Goal: Feedback & Contribution: Leave review/rating

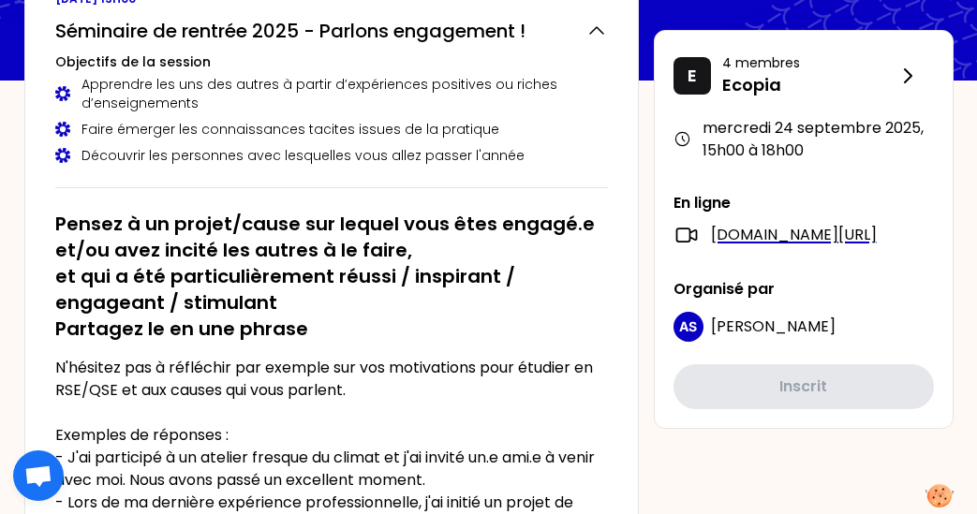
scroll to position [161, 0]
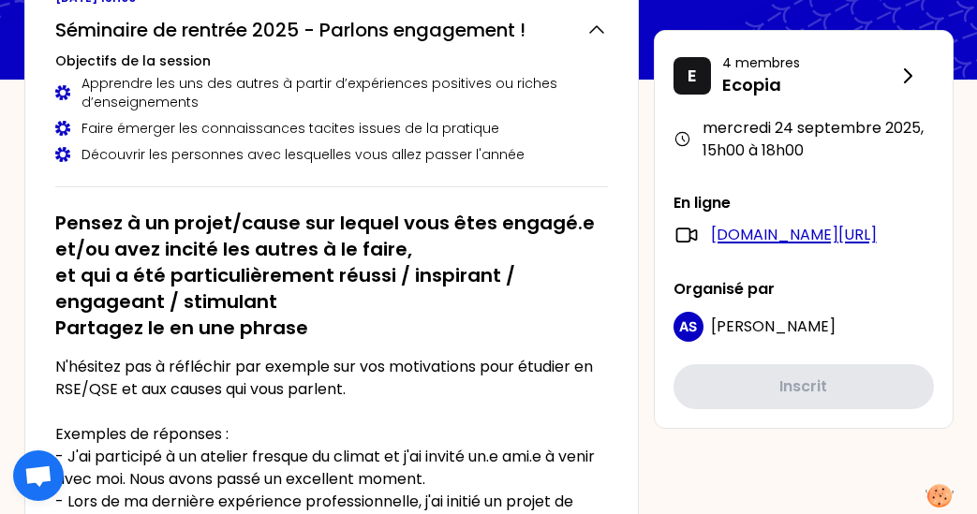
click at [768, 231] on link "meet.google.com/nry-xrer-xuj" at bounding box center [794, 235] width 166 height 22
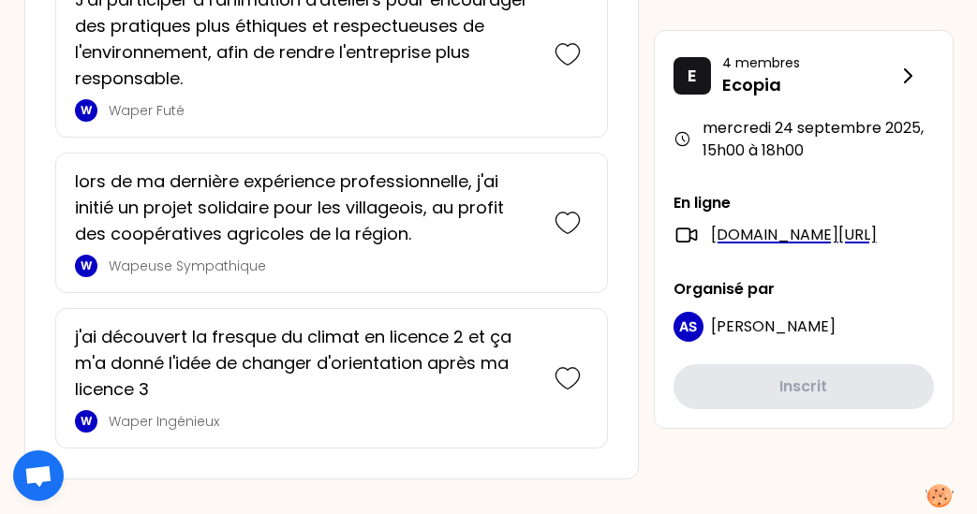
scroll to position [3228, 0]
click at [33, 476] on span "Ouvrir le chat" at bounding box center [38, 478] width 30 height 24
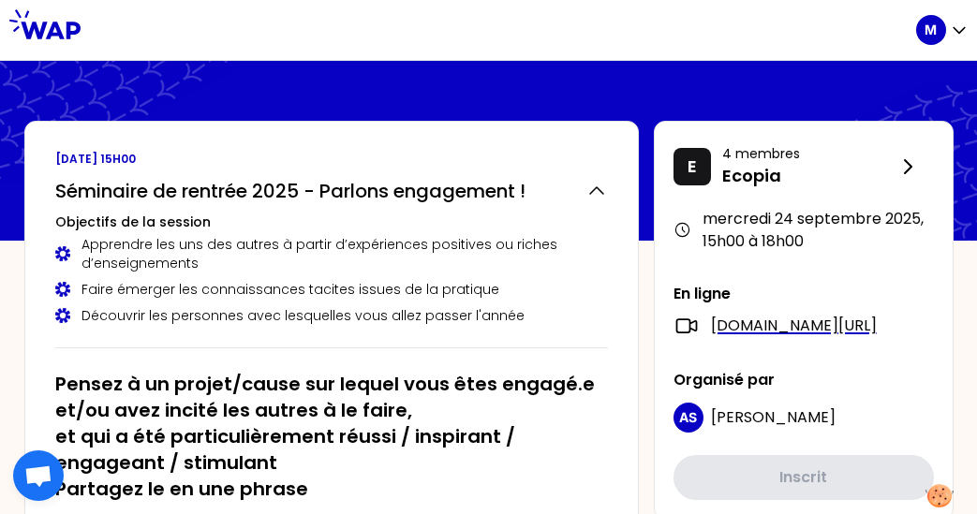
click at [950, 32] on icon "button" at bounding box center [959, 30] width 19 height 19
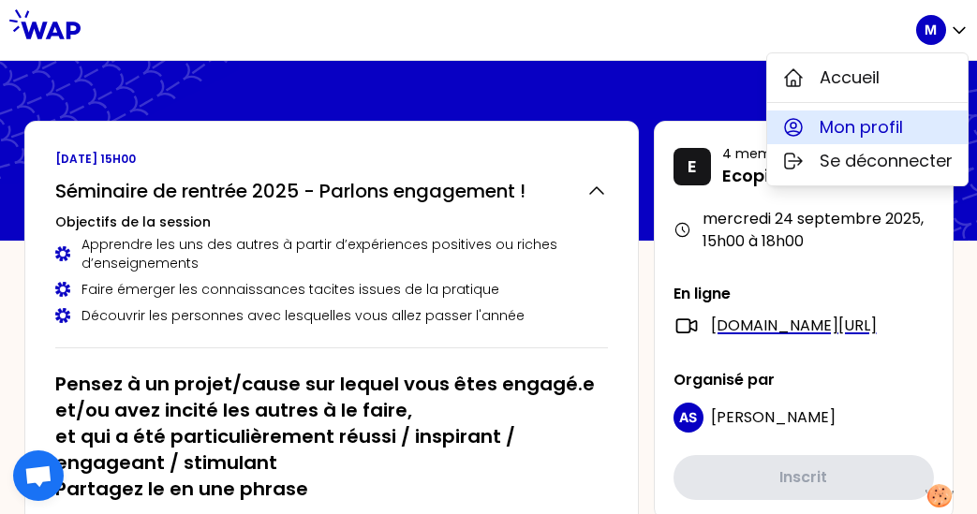
click at [869, 126] on span "Mon profil" at bounding box center [861, 127] width 83 height 26
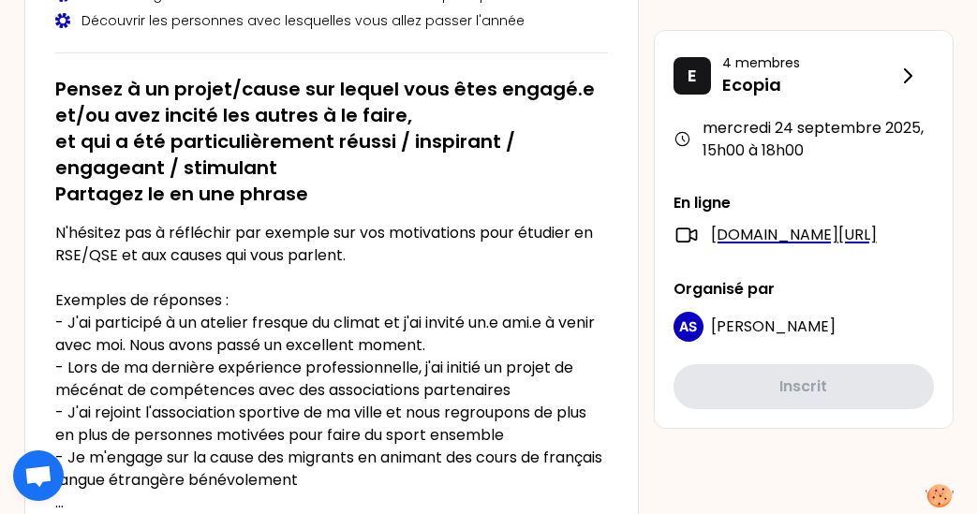
scroll to position [297, 0]
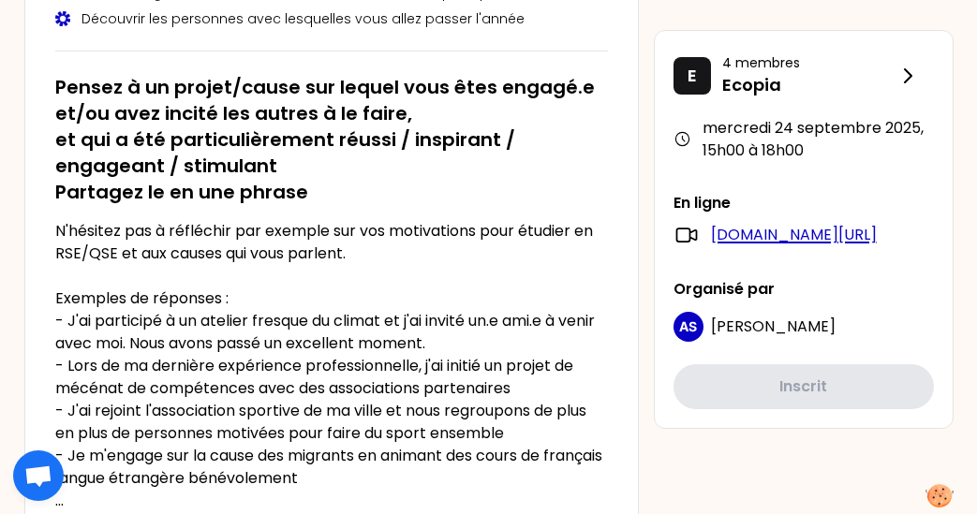
click at [716, 243] on link "meet.google.com/nry-xrer-xuj" at bounding box center [794, 235] width 166 height 22
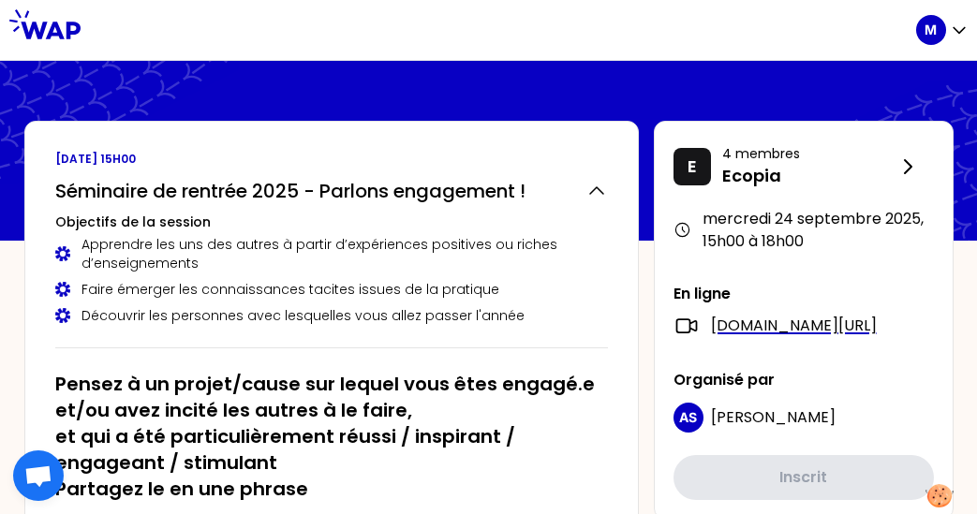
scroll to position [0, 0]
click at [804, 325] on link "meet.google.com/nry-xrer-xuj" at bounding box center [794, 326] width 166 height 22
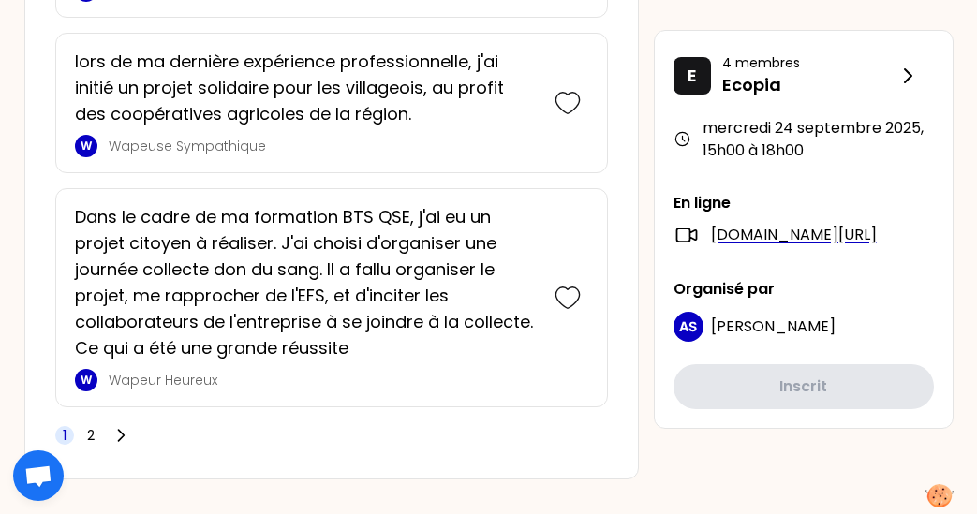
scroll to position [4958, 0]
click at [87, 427] on span "2" at bounding box center [90, 436] width 7 height 19
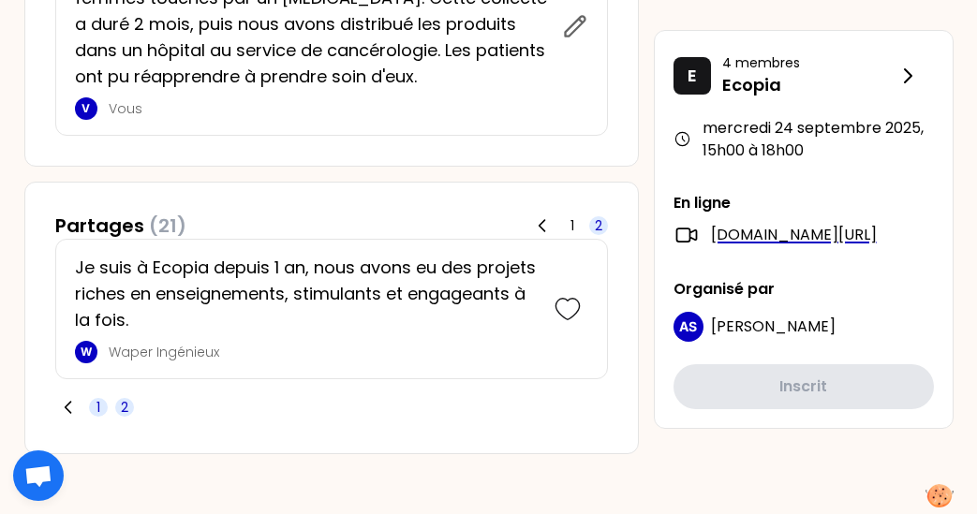
scroll to position [1011, 0]
click at [96, 402] on span "1" at bounding box center [98, 407] width 4 height 19
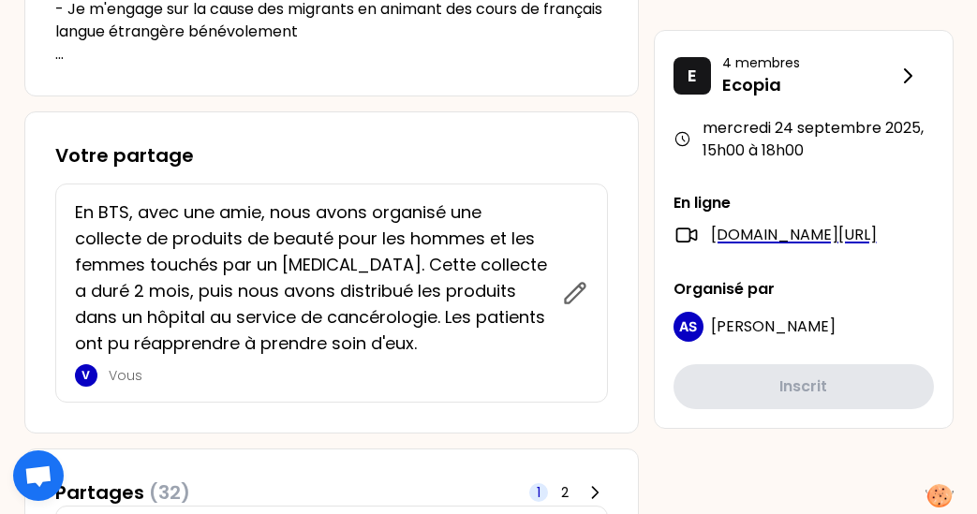
scroll to position [748, 0]
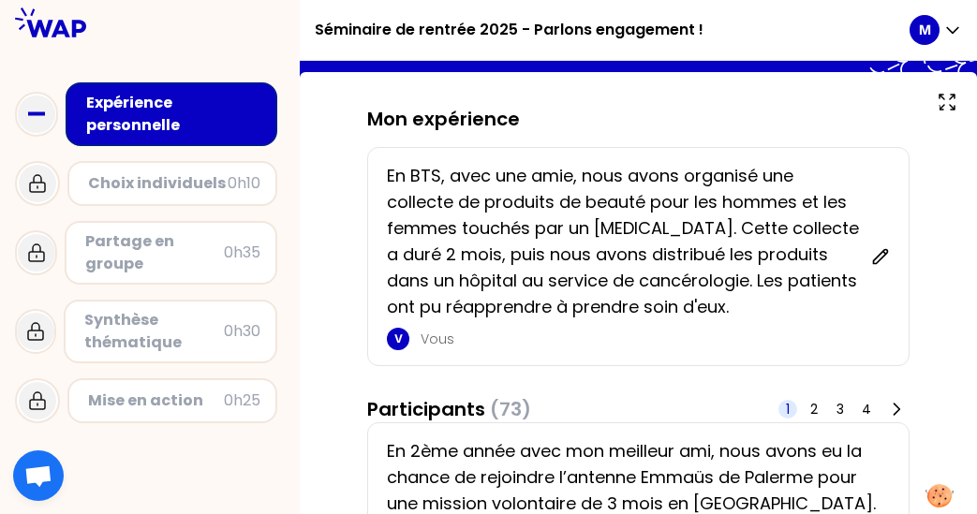
scroll to position [93, 0]
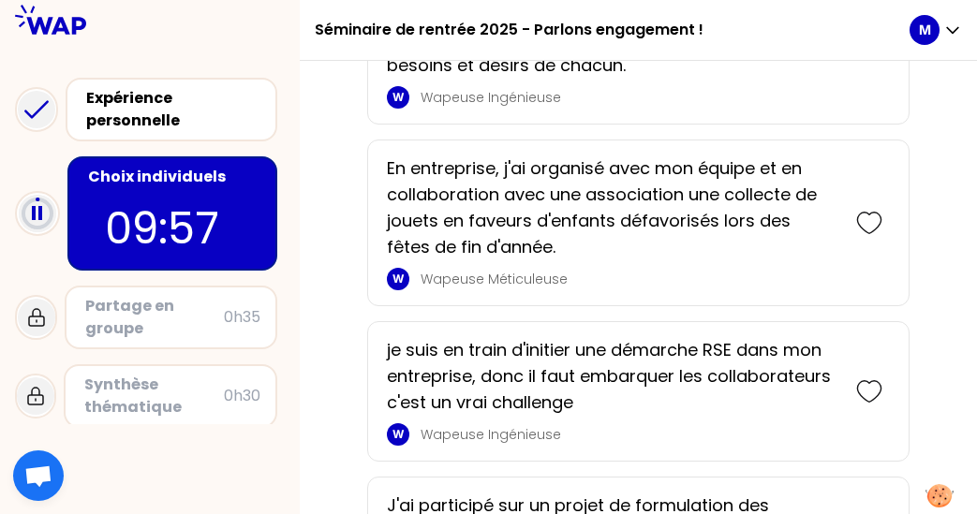
scroll to position [805, 0]
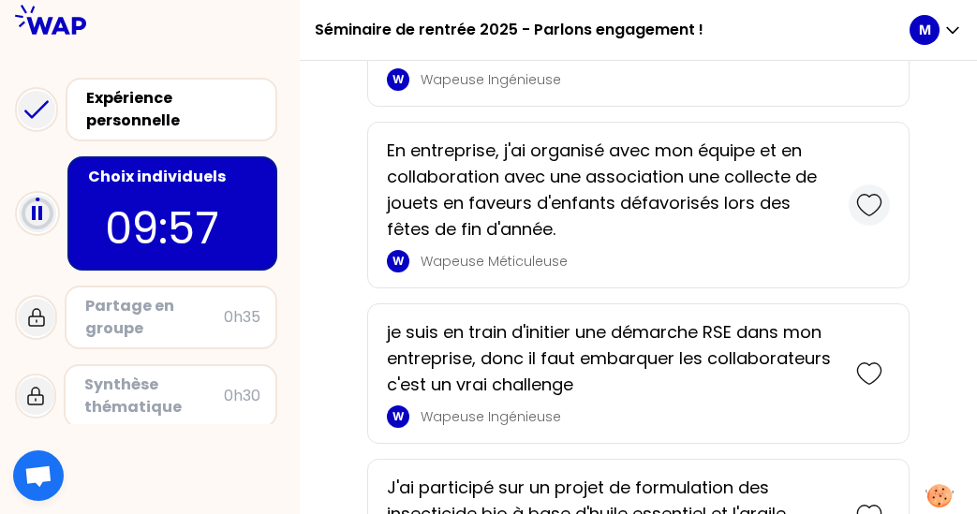
click at [871, 207] on icon at bounding box center [869, 205] width 26 height 26
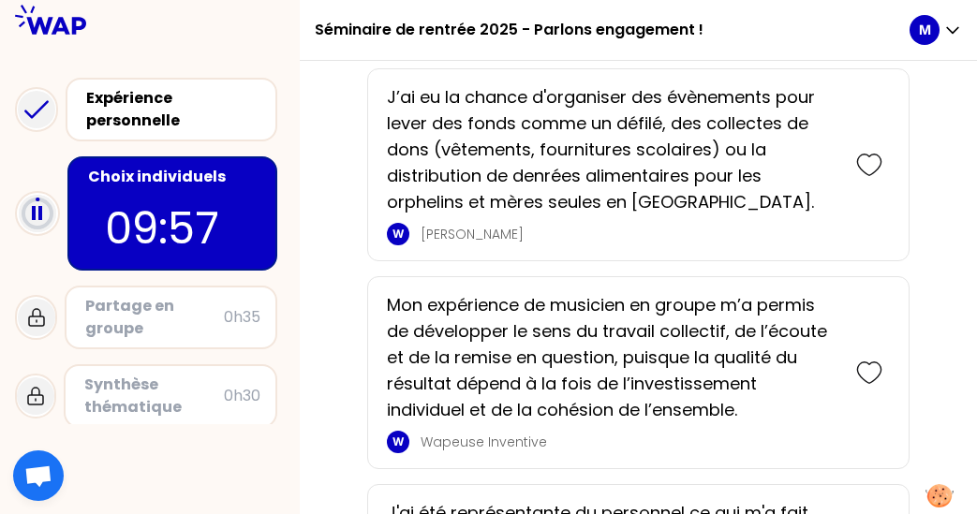
scroll to position [1453, 0]
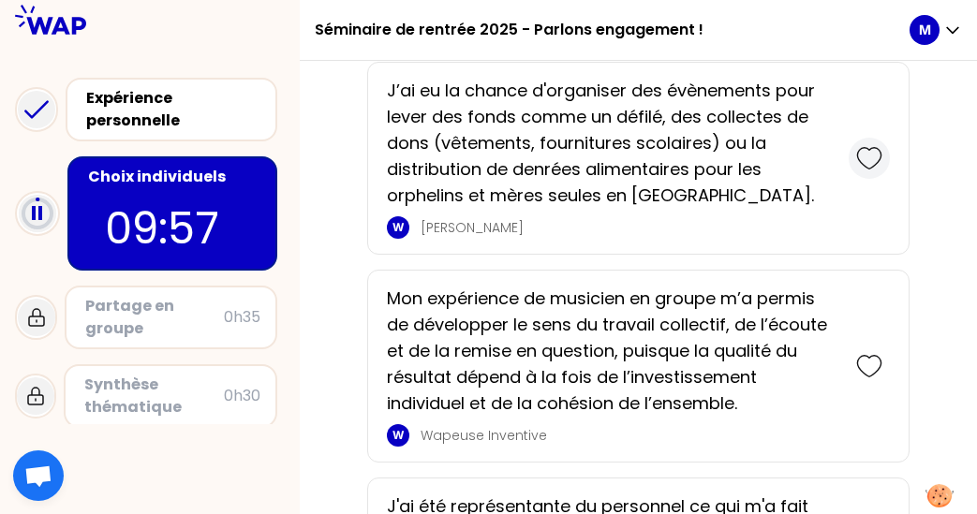
click at [867, 171] on icon at bounding box center [869, 158] width 26 height 26
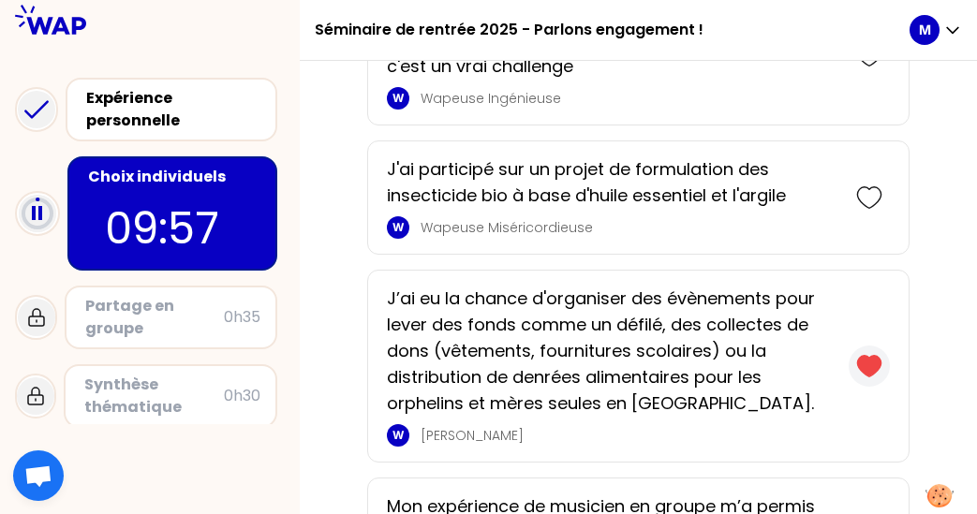
click at [867, 171] on div "J'ai participé sur un projet de formulation des insecticide bio à base d'huile …" at bounding box center [638, 197] width 542 height 114
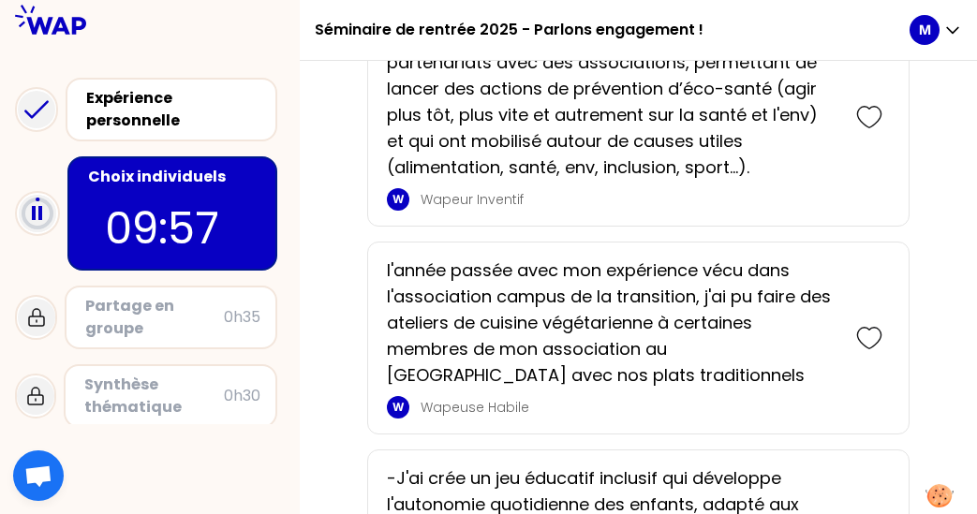
scroll to position [3890, 0]
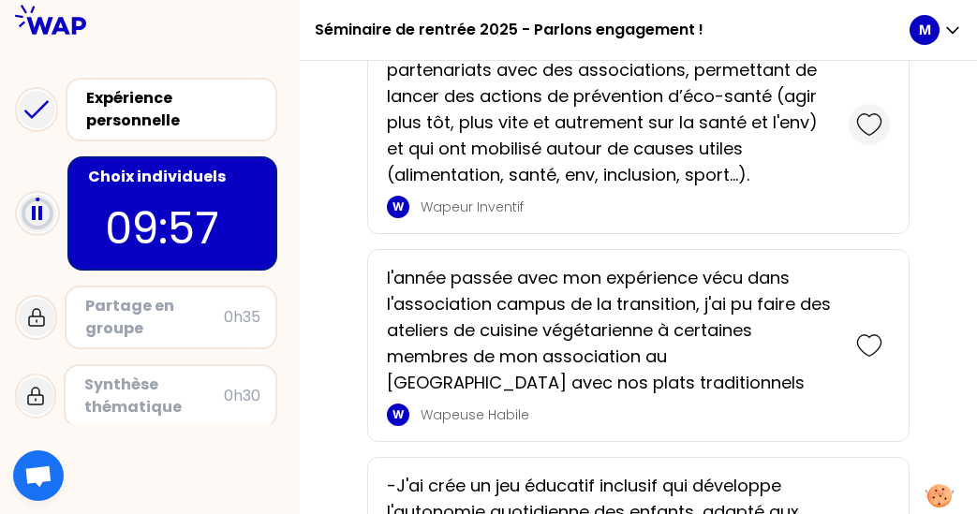
click at [871, 138] on icon at bounding box center [869, 124] width 26 height 26
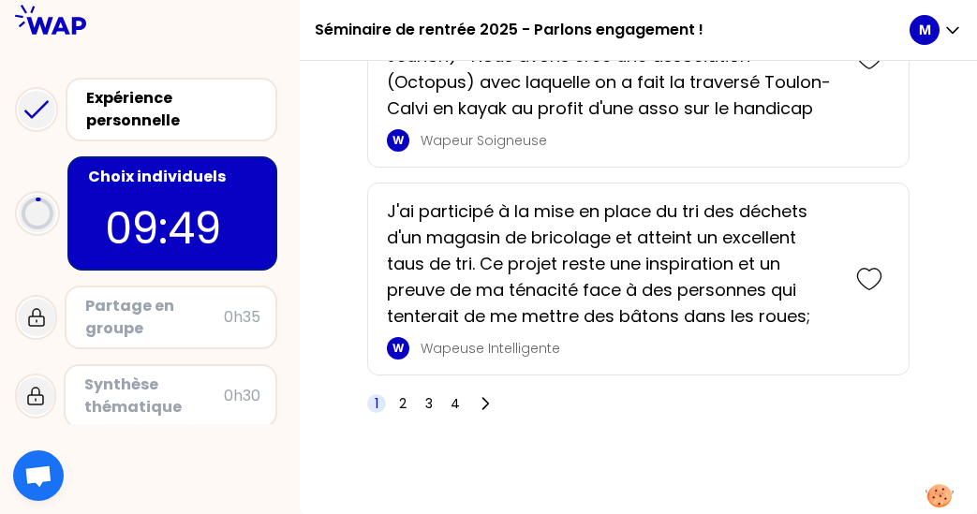
scroll to position [4685, 0]
click at [410, 406] on span "2" at bounding box center [402, 403] width 19 height 19
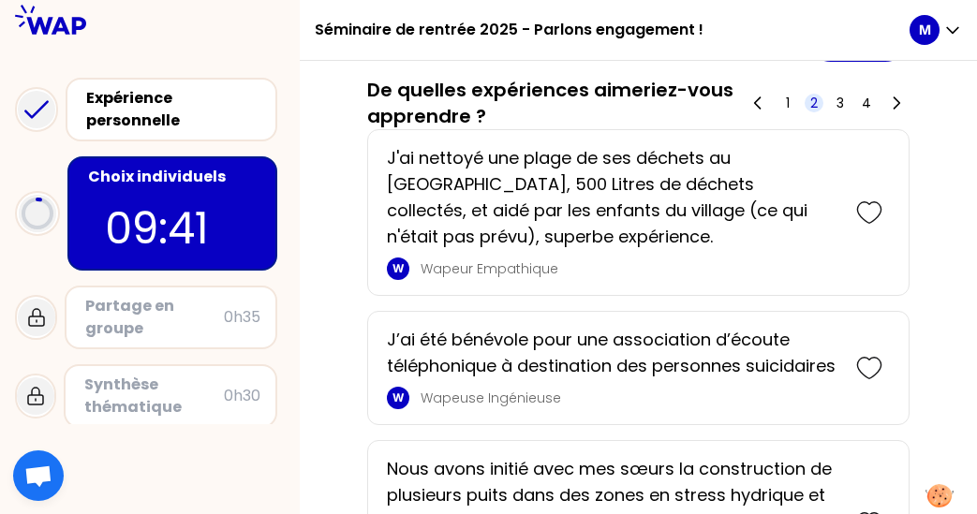
scroll to position [879, 0]
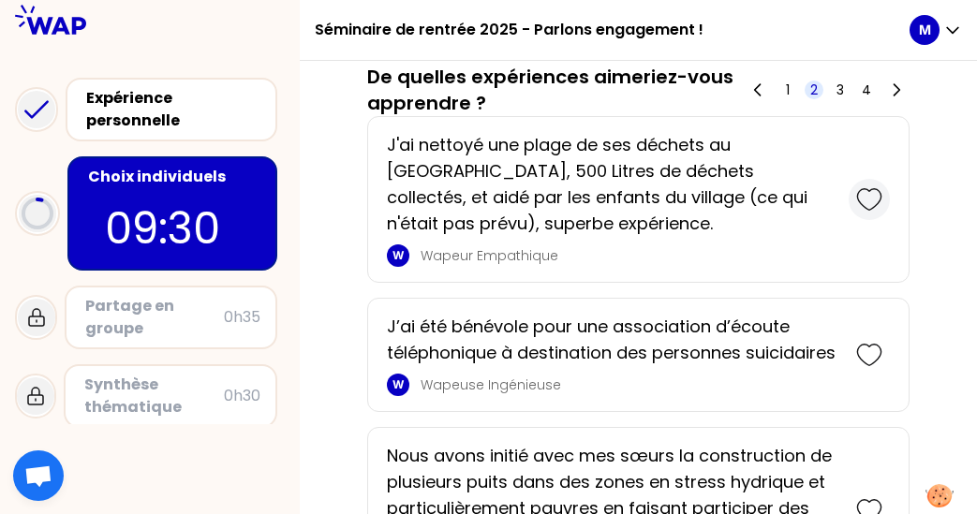
click at [865, 213] on icon at bounding box center [869, 199] width 26 height 26
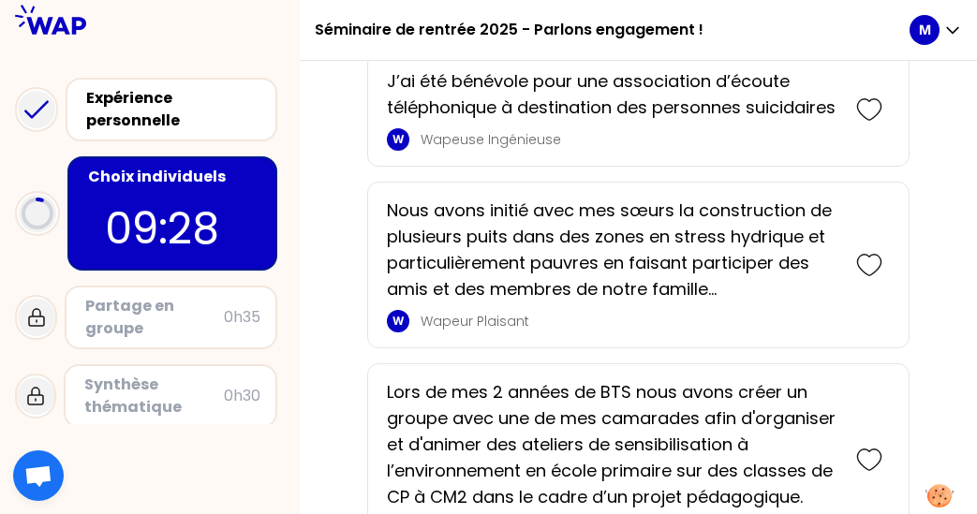
scroll to position [1305, 0]
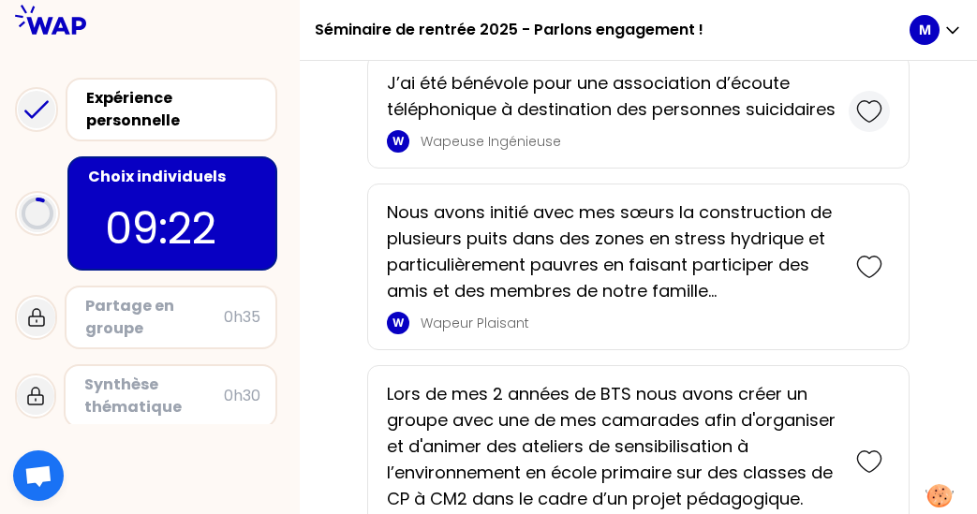
click at [872, 132] on div at bounding box center [869, 111] width 41 height 41
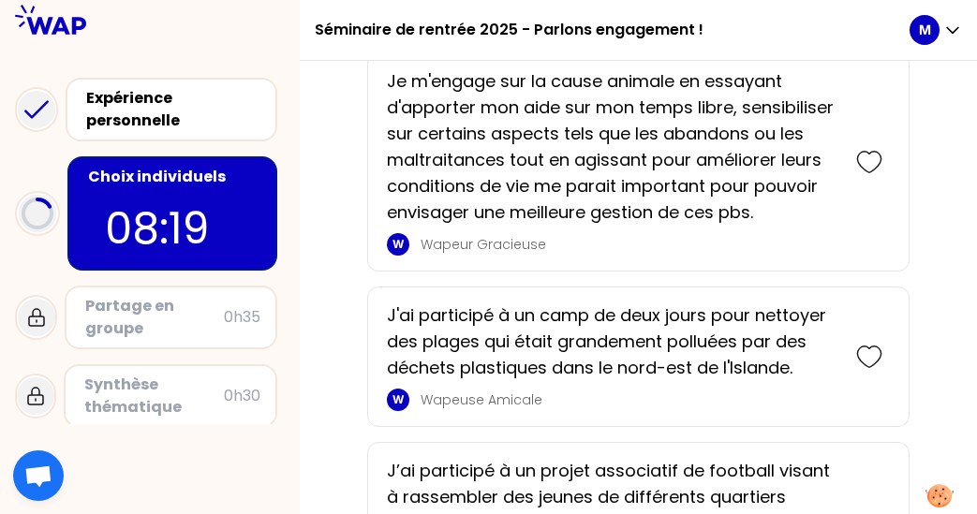
scroll to position [2375, 0]
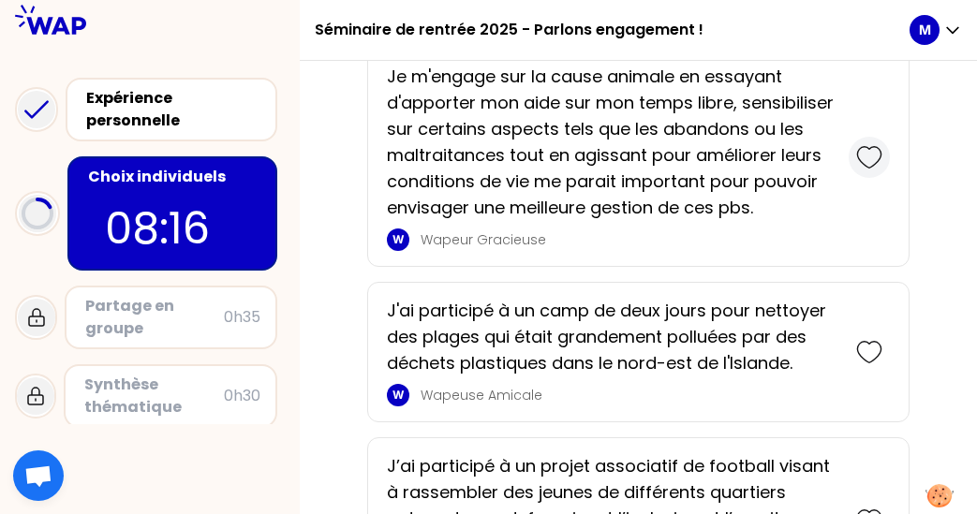
click at [864, 170] on icon at bounding box center [869, 157] width 26 height 26
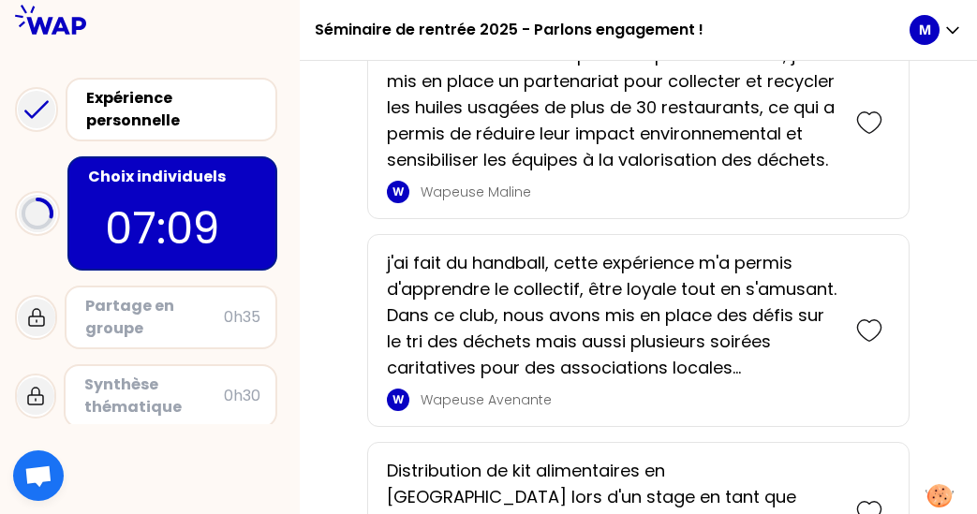
scroll to position [4068, 0]
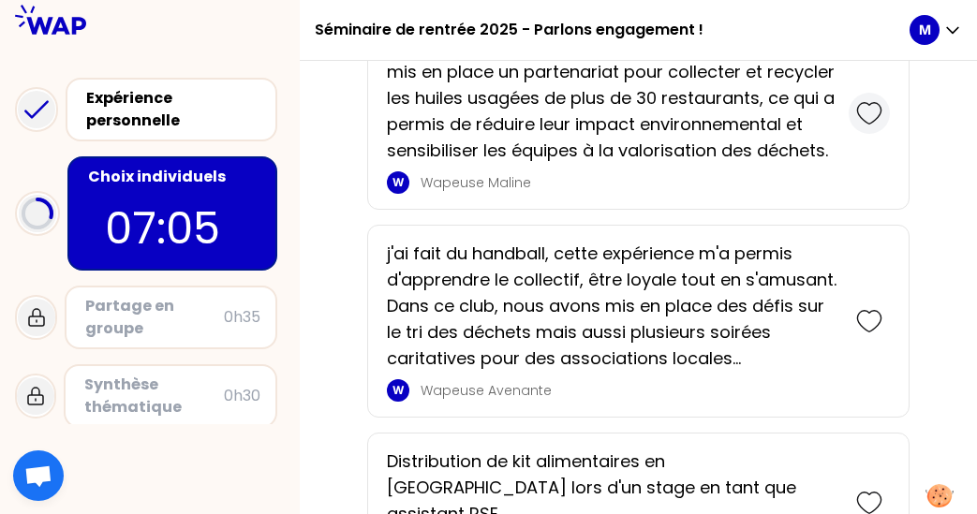
click at [873, 126] on icon at bounding box center [869, 113] width 26 height 26
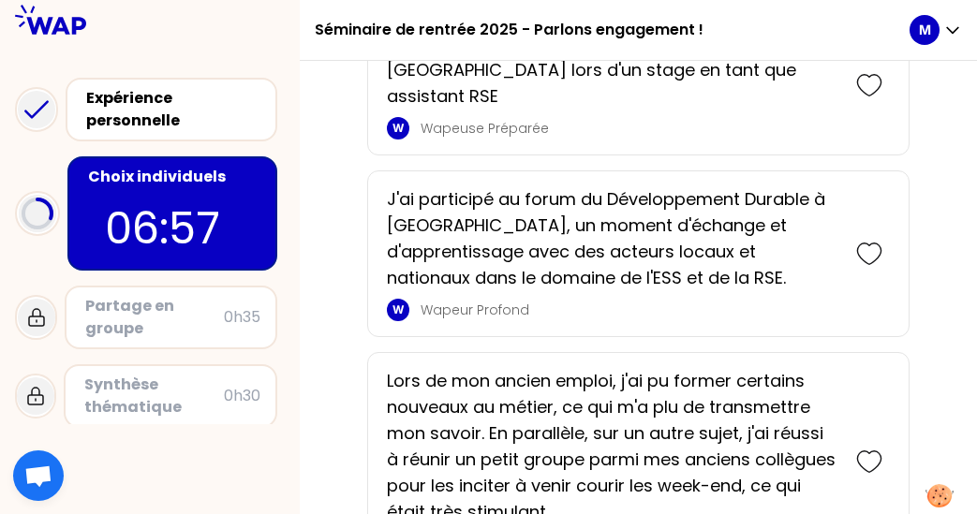
scroll to position [4692, 0]
click at [865, 99] on icon at bounding box center [869, 86] width 26 height 26
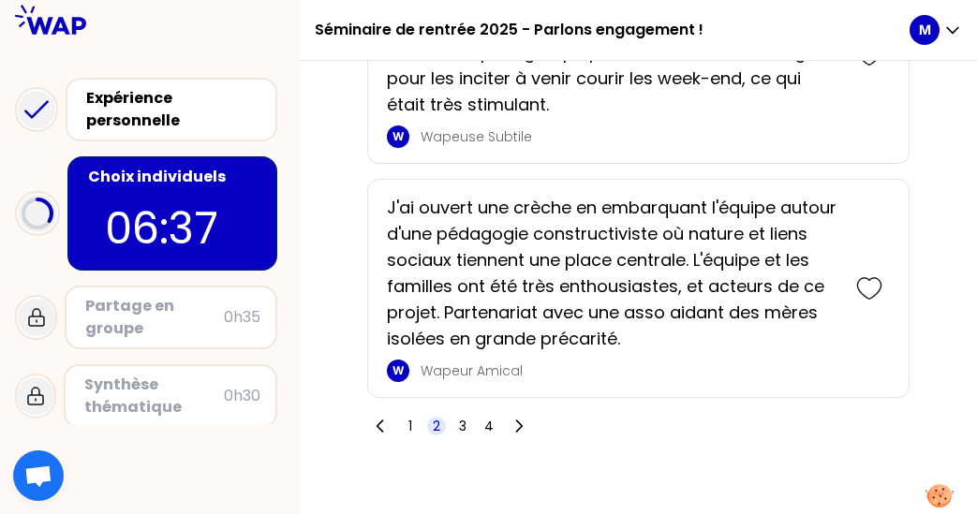
scroll to position [5255, 0]
click at [867, 276] on icon at bounding box center [869, 289] width 26 height 26
click at [463, 418] on span "3" at bounding box center [462, 427] width 7 height 19
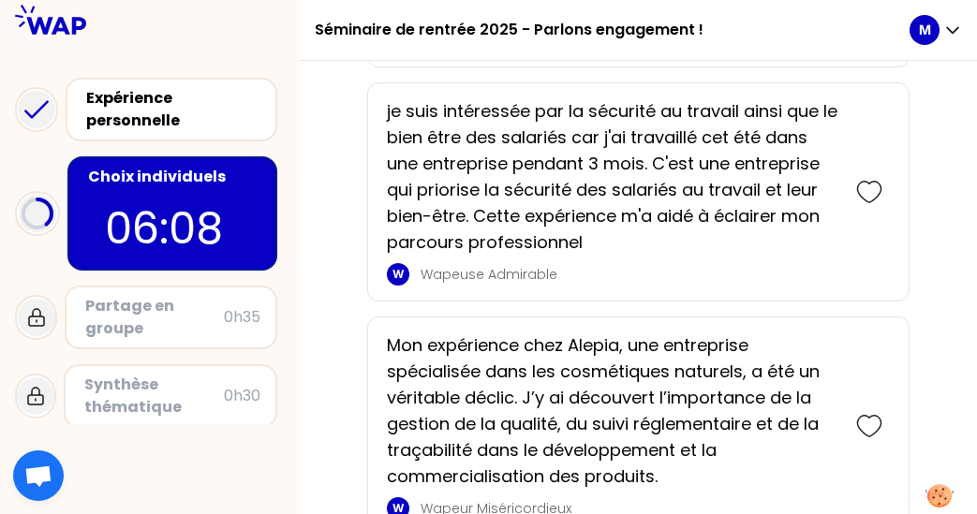
scroll to position [4805, 0]
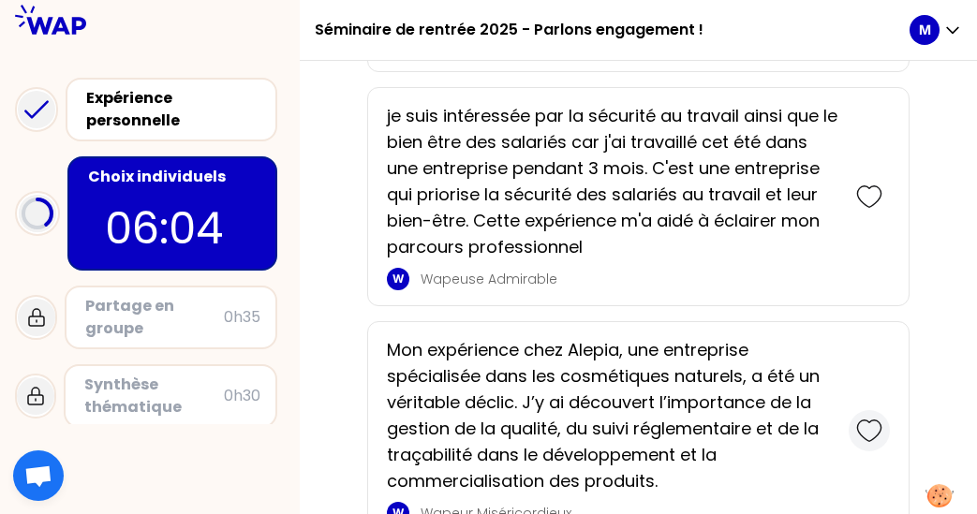
click at [866, 418] on icon at bounding box center [869, 431] width 26 height 26
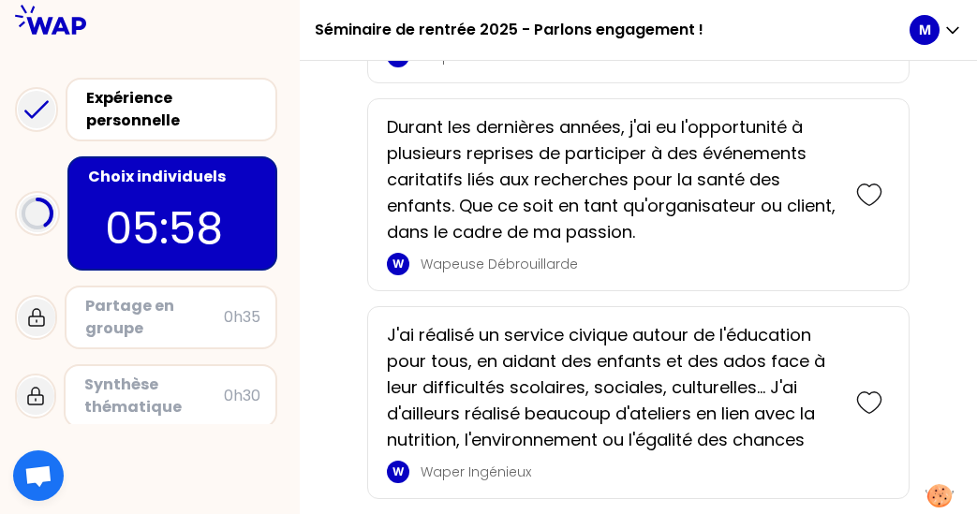
scroll to position [4604, 0]
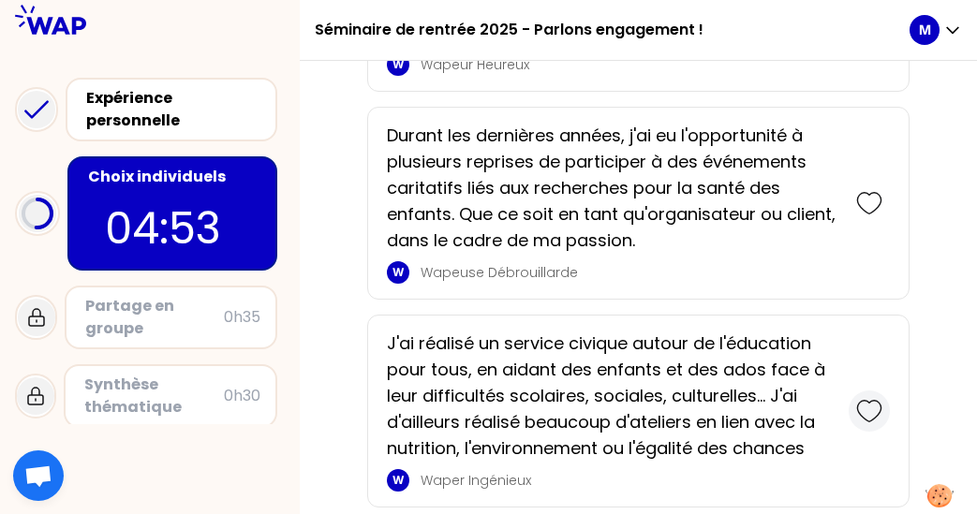
click at [861, 398] on icon at bounding box center [869, 411] width 26 height 26
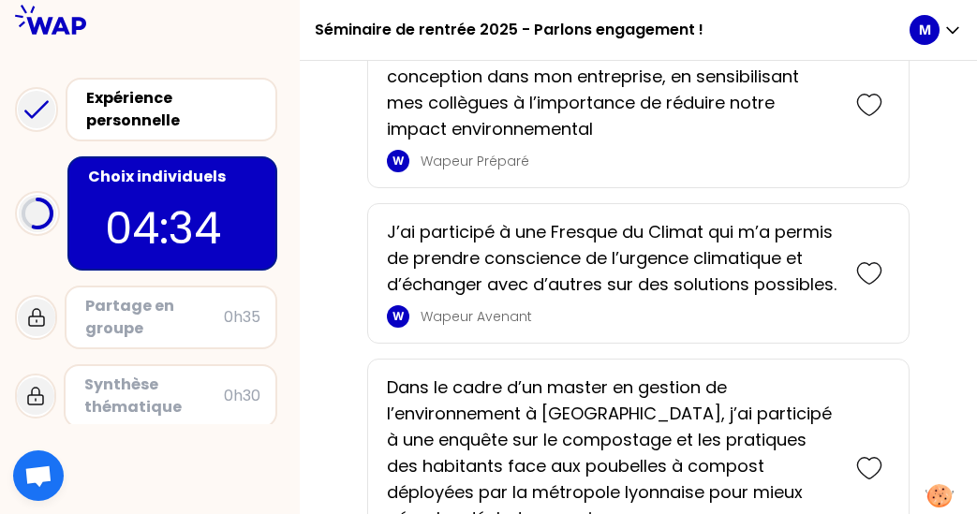
scroll to position [3958, 0]
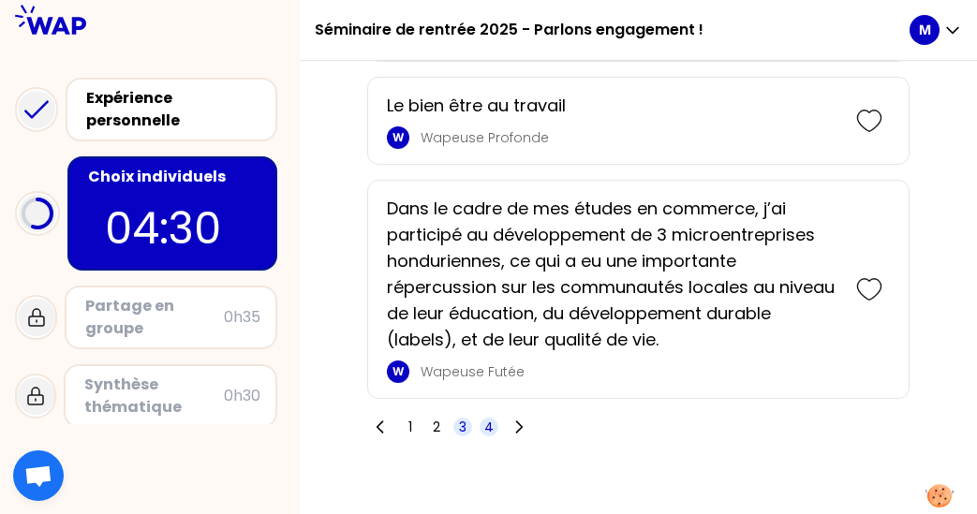
click at [489, 418] on span "4" at bounding box center [488, 427] width 9 height 19
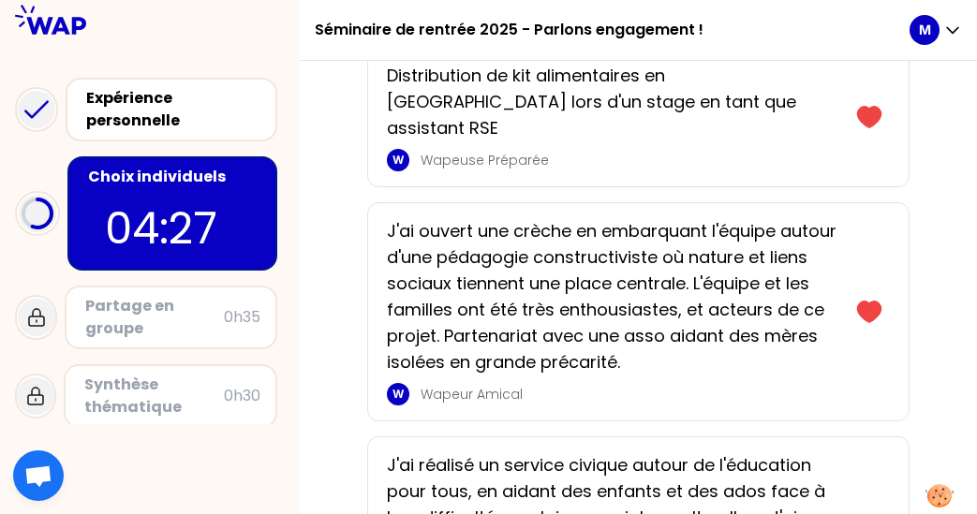
scroll to position [1558, 0]
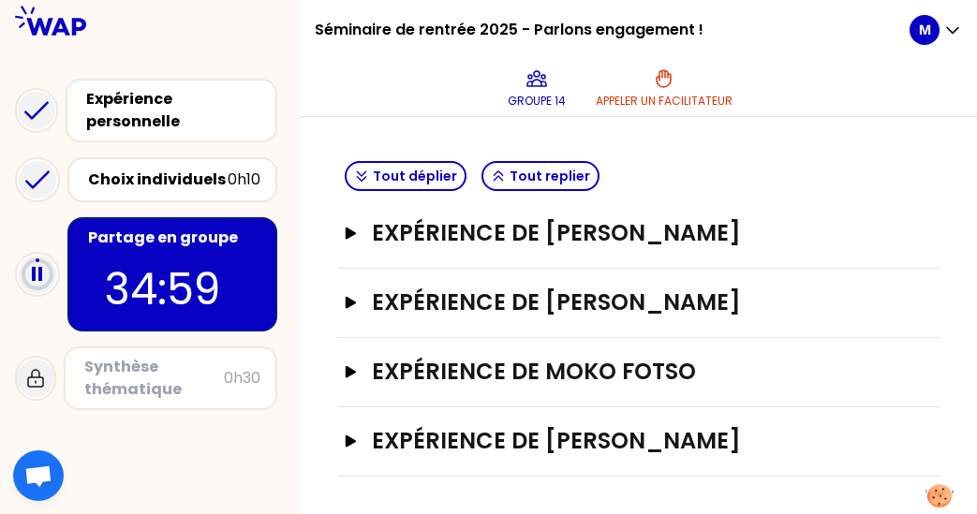
scroll to position [97, 0]
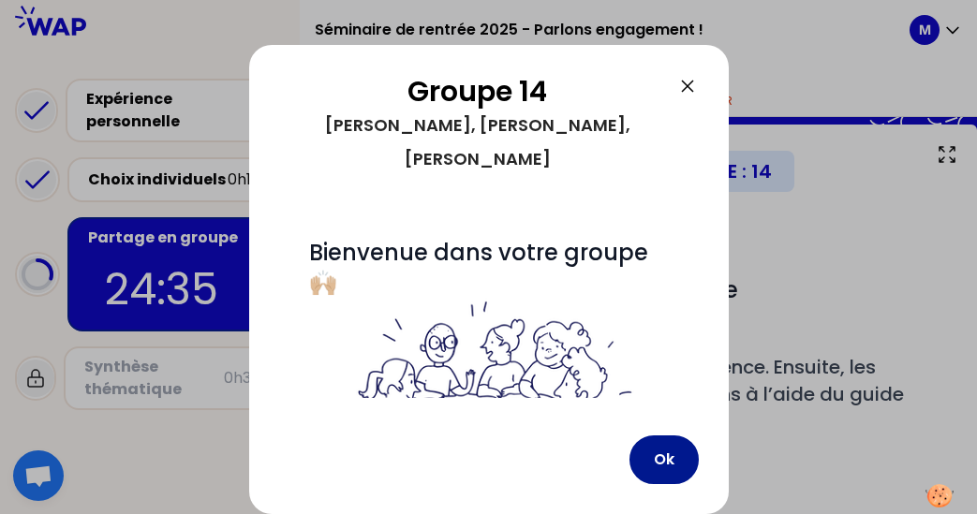
click at [682, 462] on button "Ok" at bounding box center [663, 460] width 69 height 49
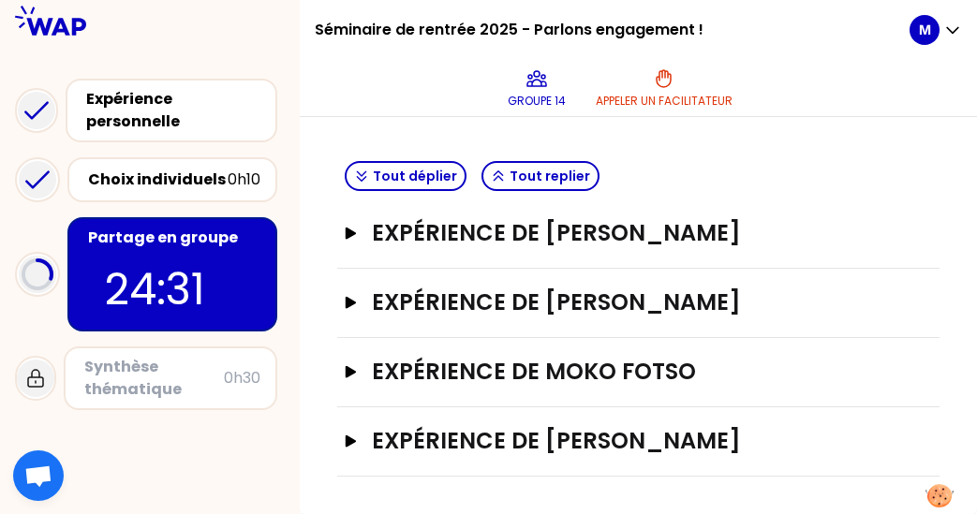
scroll to position [462, 0]
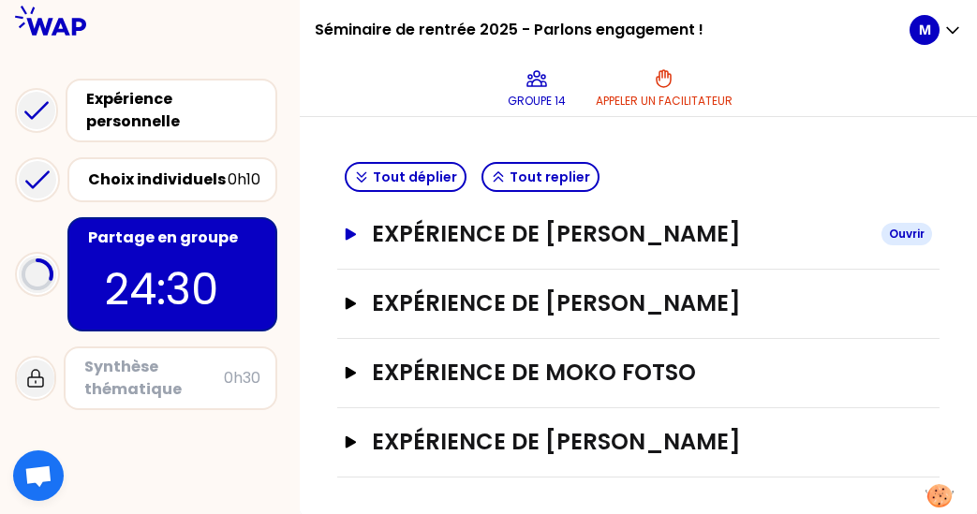
click at [498, 235] on h3 "Expérience de [PERSON_NAME]" at bounding box center [619, 234] width 495 height 30
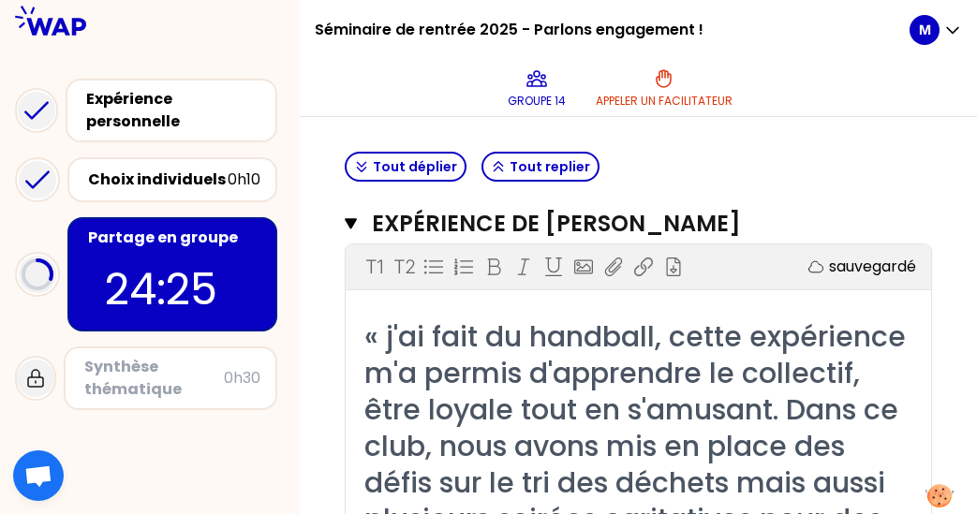
scroll to position [430, 0]
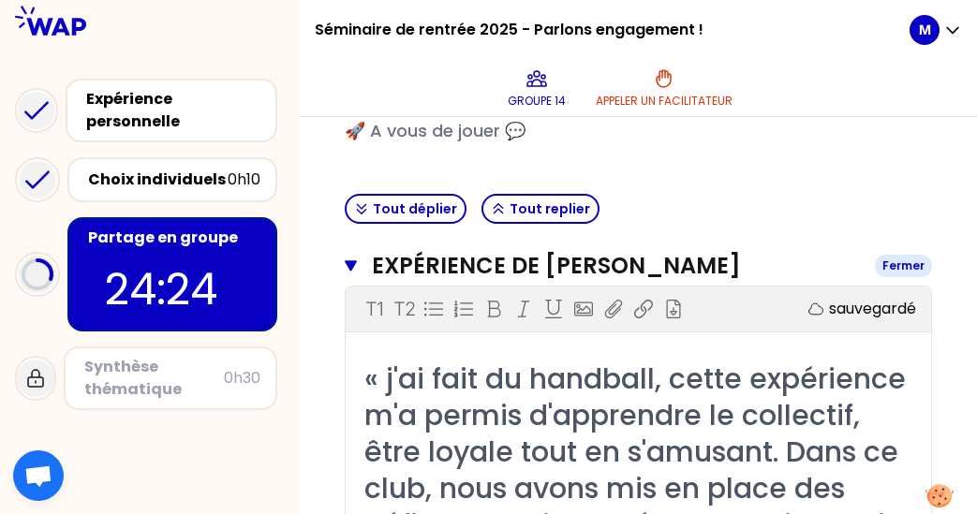
click at [451, 259] on h3 "Expérience de [PERSON_NAME]" at bounding box center [616, 266] width 488 height 30
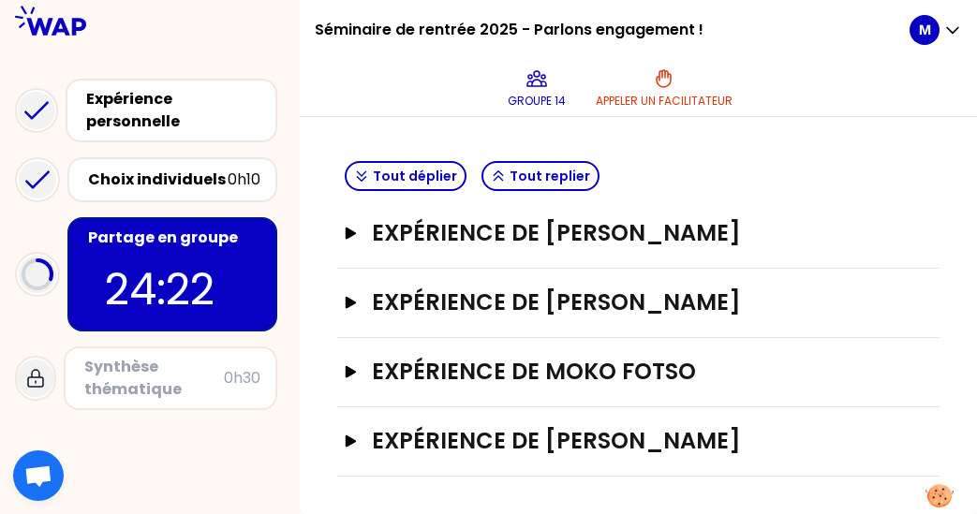
scroll to position [462, 0]
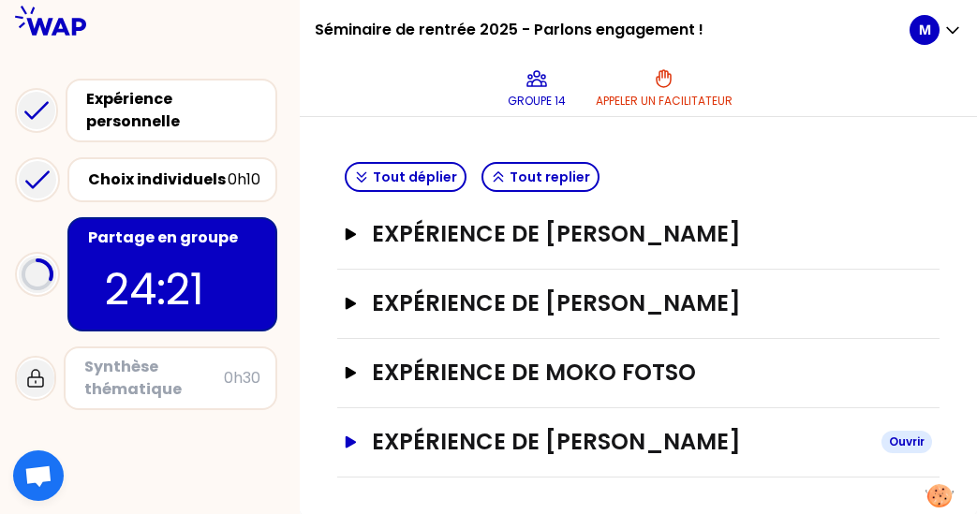
click at [519, 440] on h3 "Expérience de [PERSON_NAME]" at bounding box center [619, 442] width 495 height 30
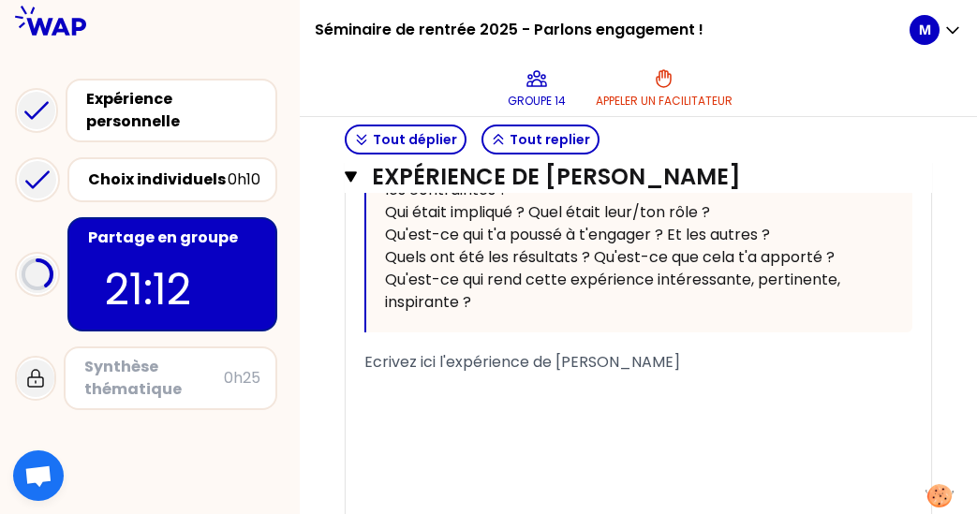
scroll to position [1302, 0]
click at [432, 374] on div "﻿" at bounding box center [638, 384] width 548 height 22
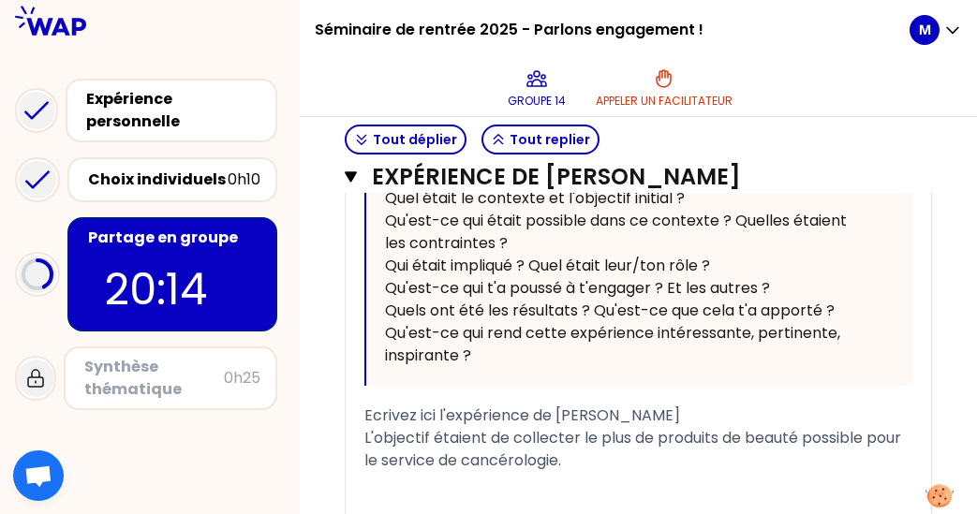
scroll to position [1258, 0]
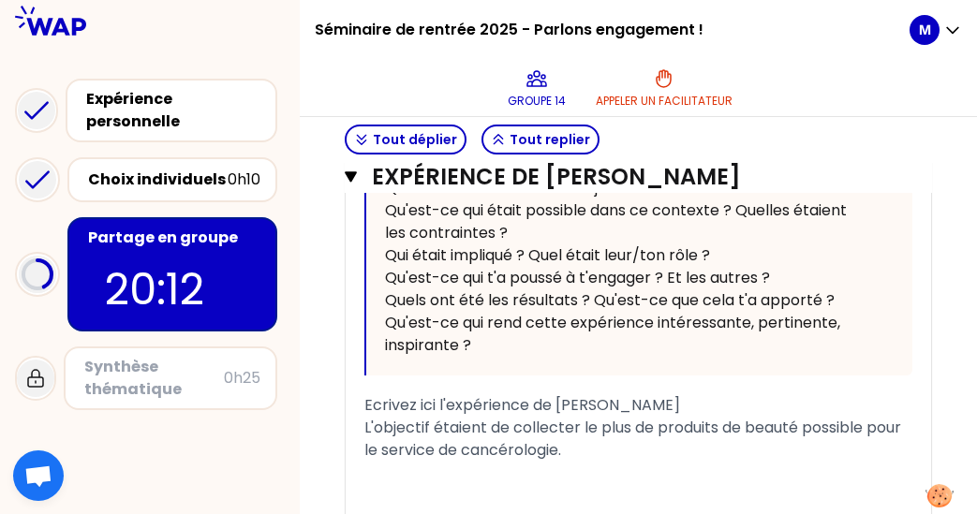
click at [429, 430] on span "L'objectif étaient de collecter le plus de produits de beauté possible pour le …" at bounding box center [634, 439] width 540 height 44
click at [592, 426] on span "L'objectif de la collecte étaient de collecter le plus de produits de beauté po…" at bounding box center [634, 439] width 541 height 44
click at [706, 458] on div "L'objectif de la collecte était de collecter le plus de produits de beauté poss…" at bounding box center [638, 439] width 548 height 45
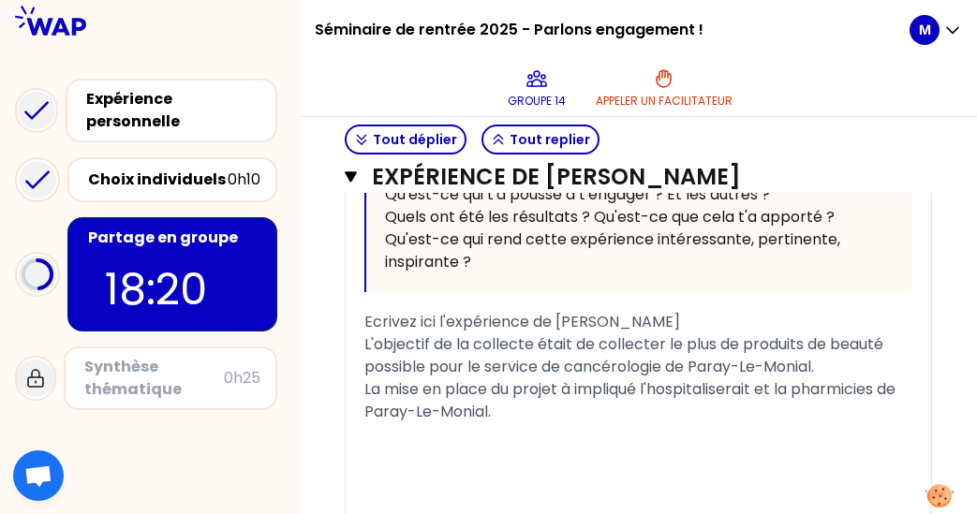
scroll to position [1348, 0]
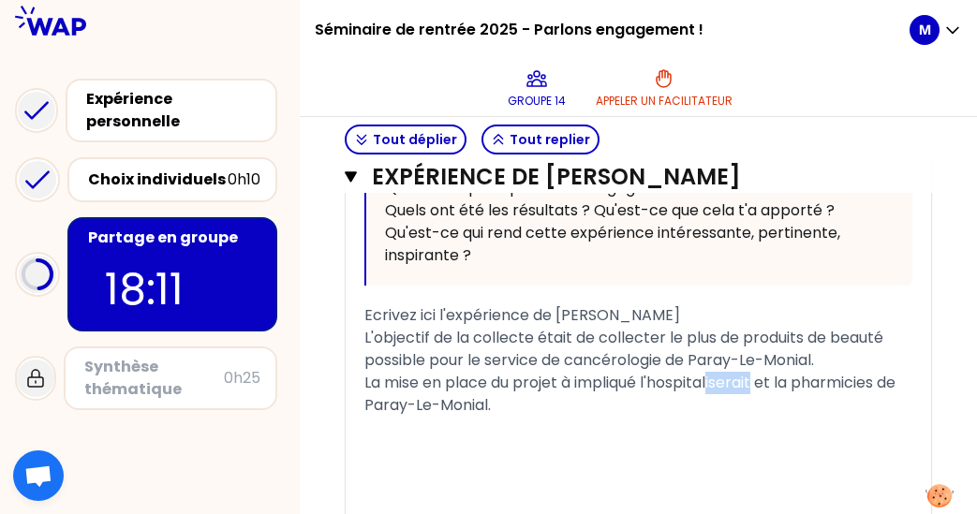
drag, startPoint x: 761, startPoint y: 382, endPoint x: 717, endPoint y: 381, distance: 43.1
click at [717, 381] on span "La mise en place du projet à impliqué l'hospitaliserait et la pharmicies de Par…" at bounding box center [631, 394] width 535 height 44
click at [753, 377] on span "La mise en place du projet à impliqué l'hospital et la pharmicies de Paray-Le-M…" at bounding box center [634, 394] width 541 height 44
click at [538, 409] on div "La mise en place du projet à impliqué l'hospital et les pharmicies de Paray-Le-…" at bounding box center [638, 394] width 548 height 45
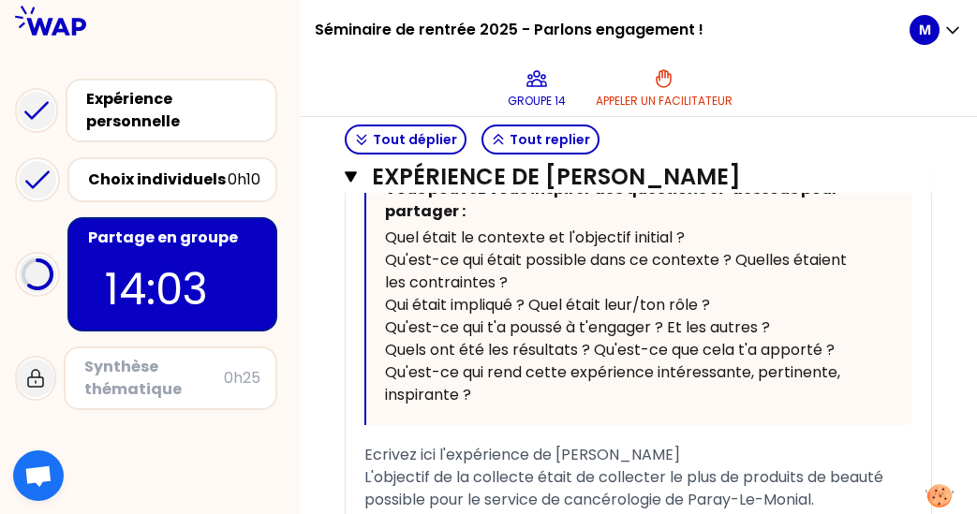
scroll to position [1218, 0]
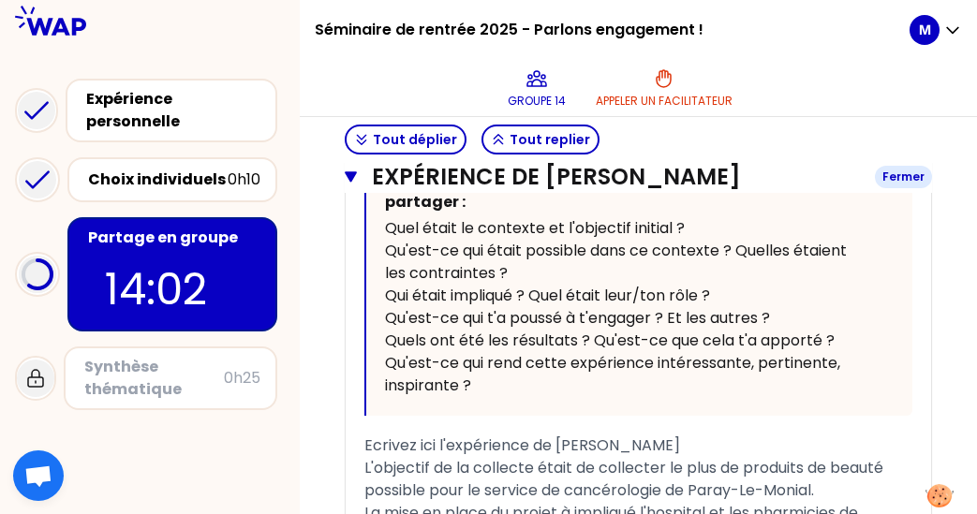
click at [501, 179] on h3 "Expérience de [PERSON_NAME]" at bounding box center [616, 177] width 488 height 30
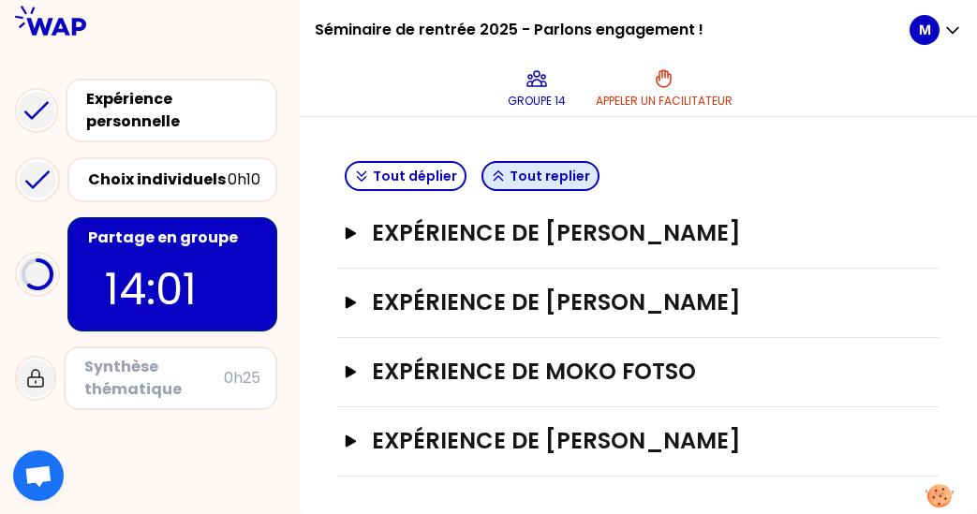
scroll to position [462, 0]
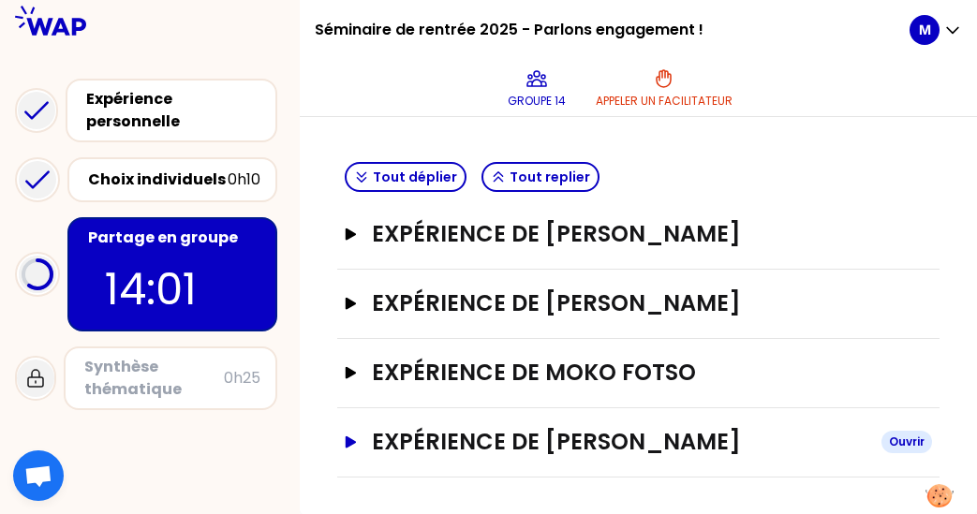
click at [494, 432] on h3 "Expérience de [PERSON_NAME]" at bounding box center [619, 442] width 495 height 30
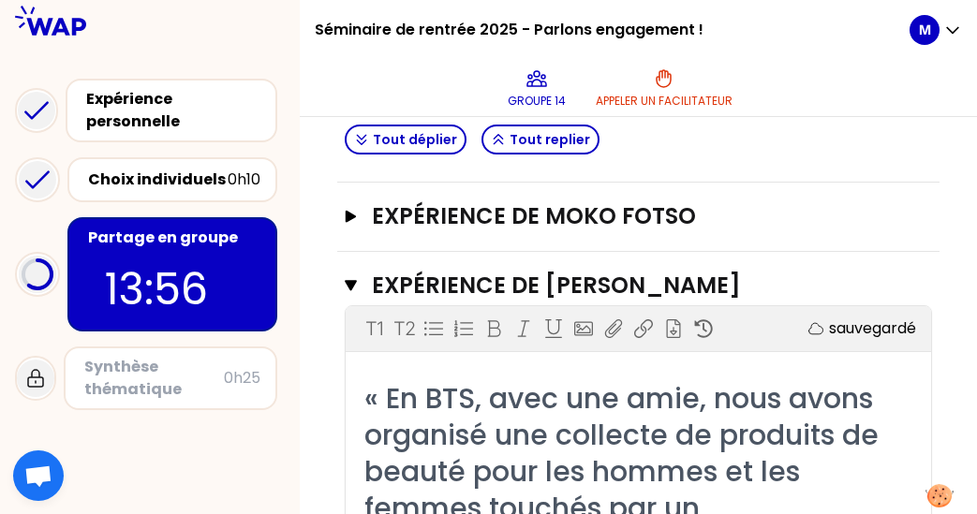
scroll to position [613, 0]
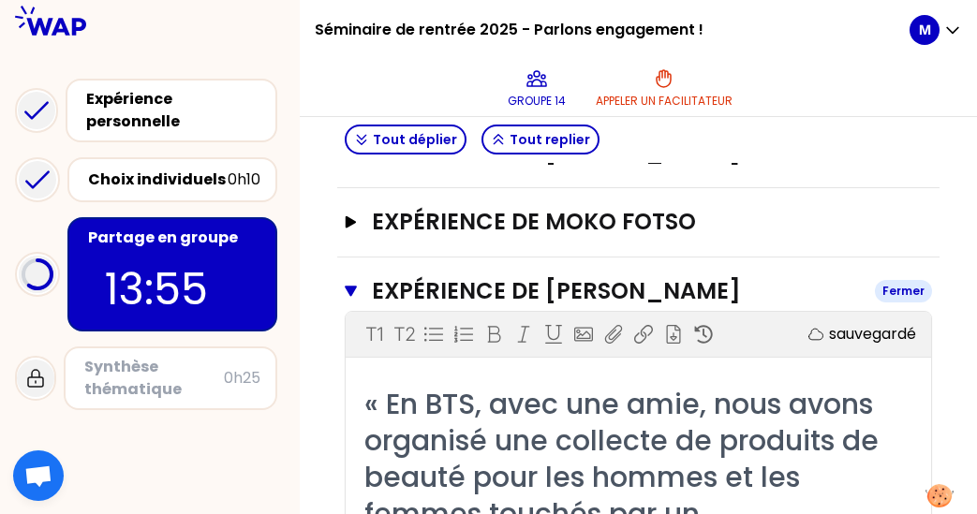
click at [453, 276] on h3 "Expérience de [PERSON_NAME]" at bounding box center [616, 291] width 488 height 30
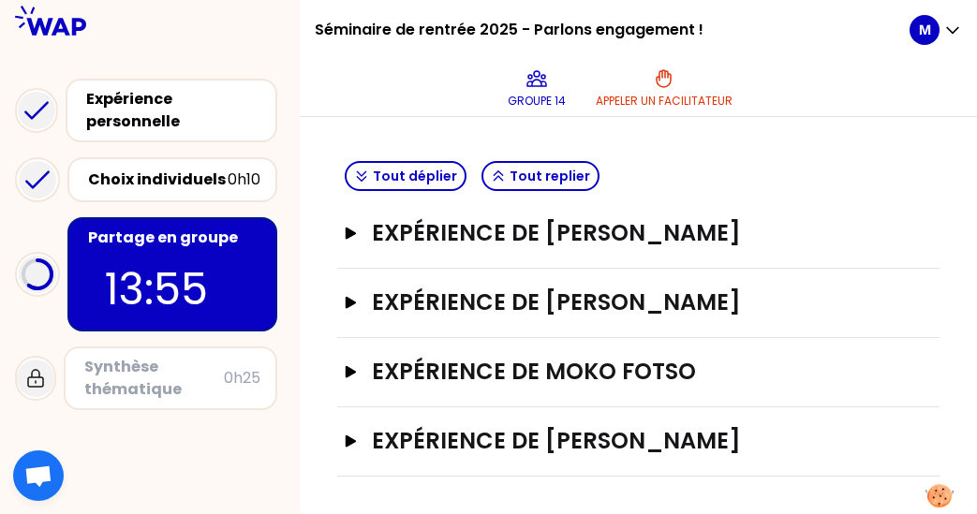
scroll to position [462, 0]
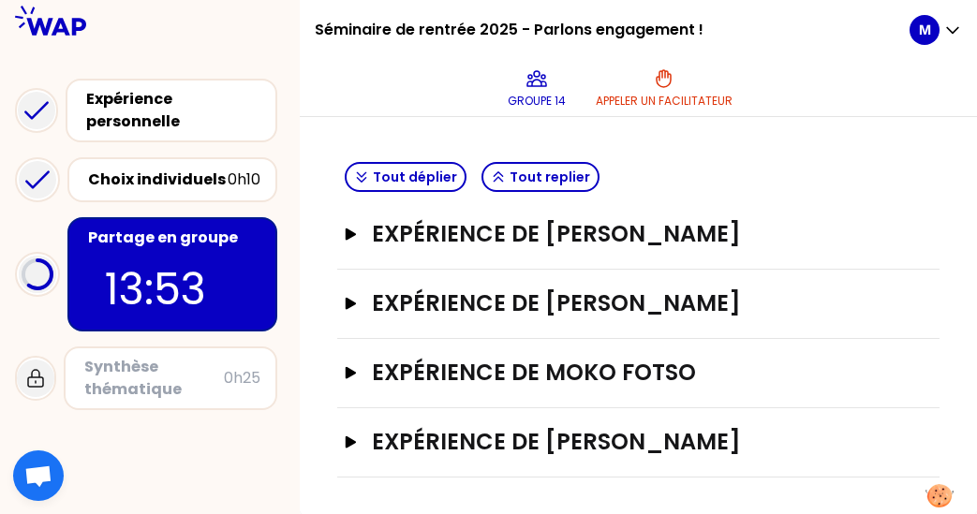
click at [483, 387] on div "Expérience de Moko fotso Ouvrir" at bounding box center [638, 373] width 587 height 31
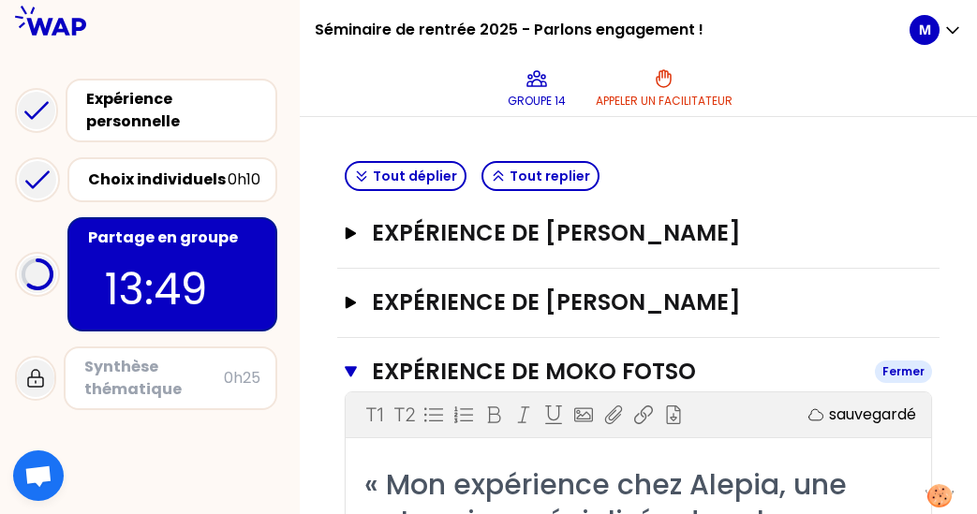
click at [480, 374] on h3 "Expérience de Moko fotso" at bounding box center [616, 372] width 488 height 30
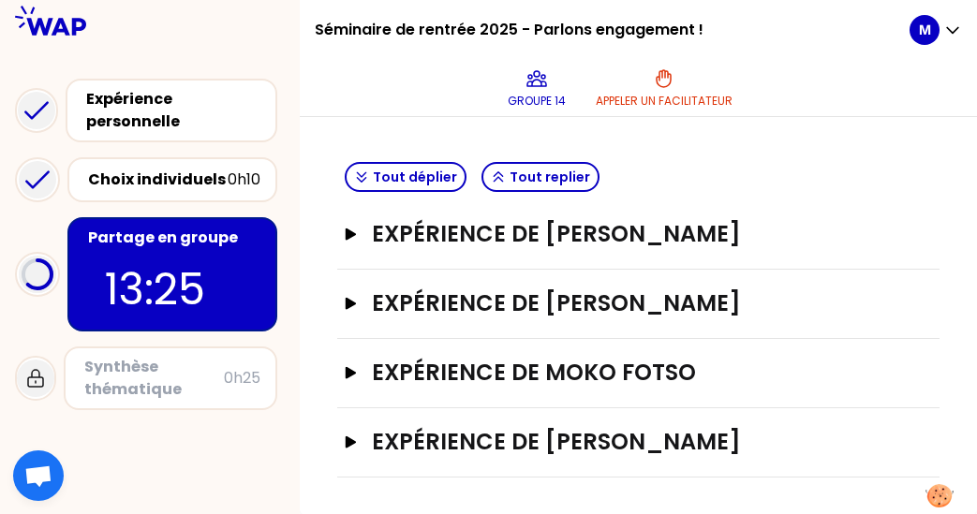
click at [475, 361] on h3 "Expérience de Moko fotso" at bounding box center [619, 373] width 495 height 30
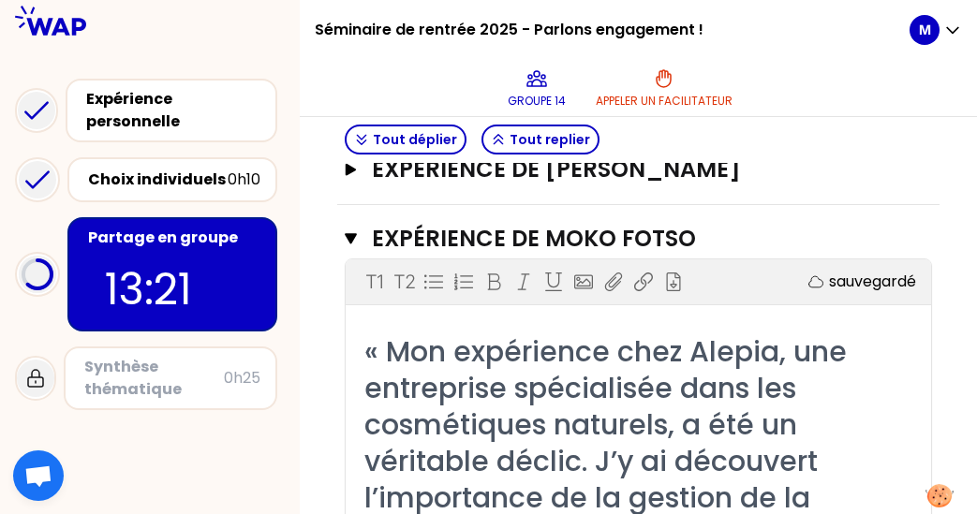
scroll to position [582, 0]
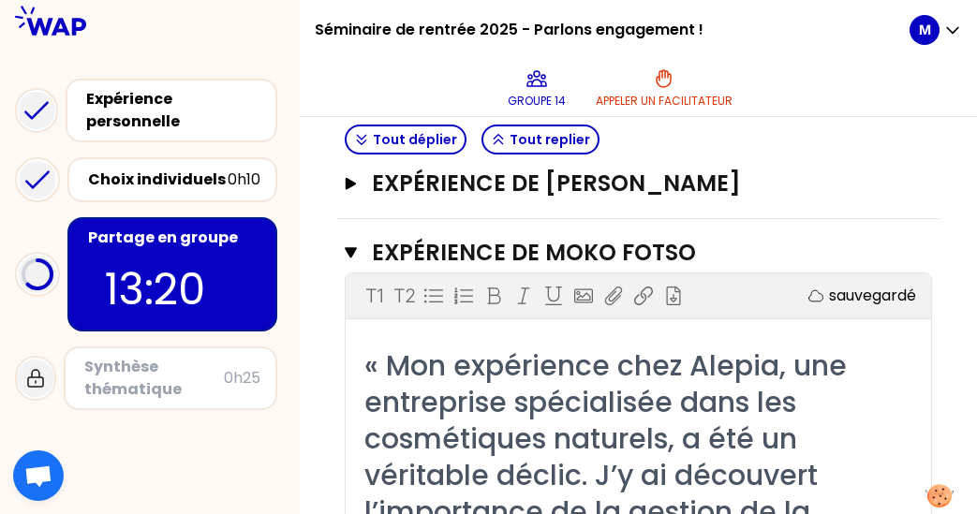
click at [533, 190] on h3 "Expérience de [PERSON_NAME]" at bounding box center [619, 184] width 495 height 30
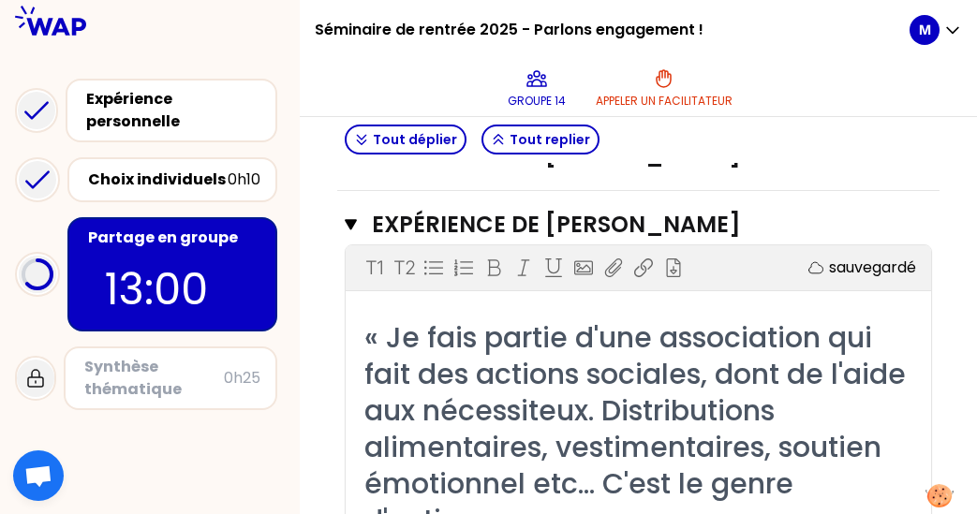
scroll to position [536, 0]
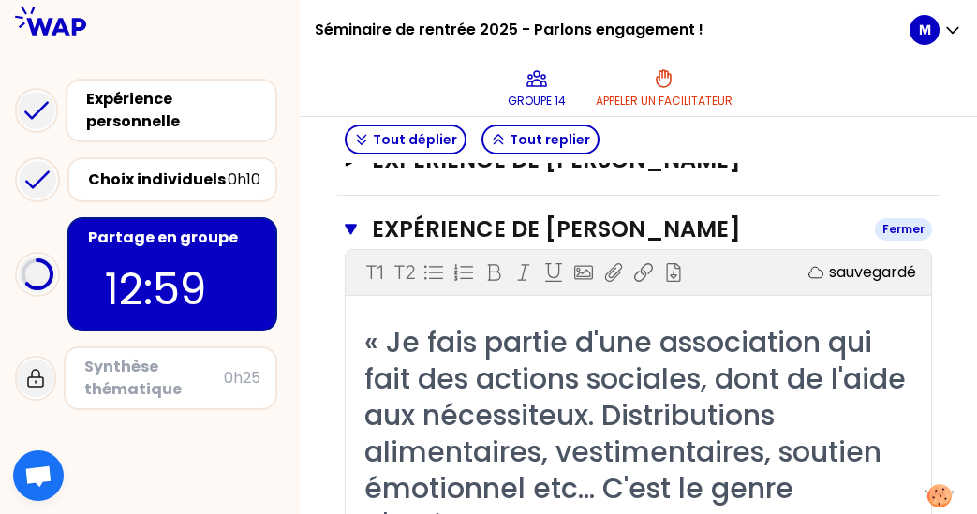
click at [376, 229] on h3 "Expérience de [PERSON_NAME]" at bounding box center [616, 229] width 488 height 30
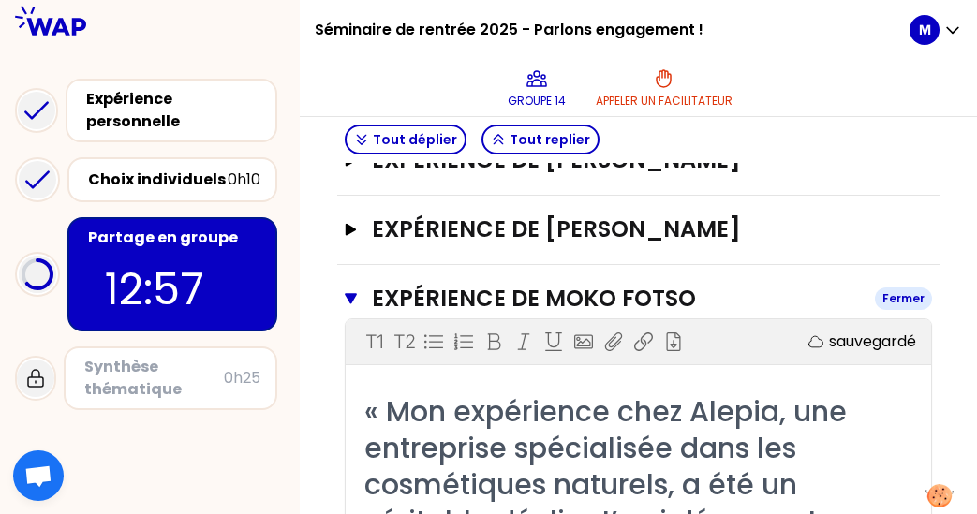
click at [455, 288] on h3 "Expérience de Moko fotso" at bounding box center [616, 299] width 488 height 30
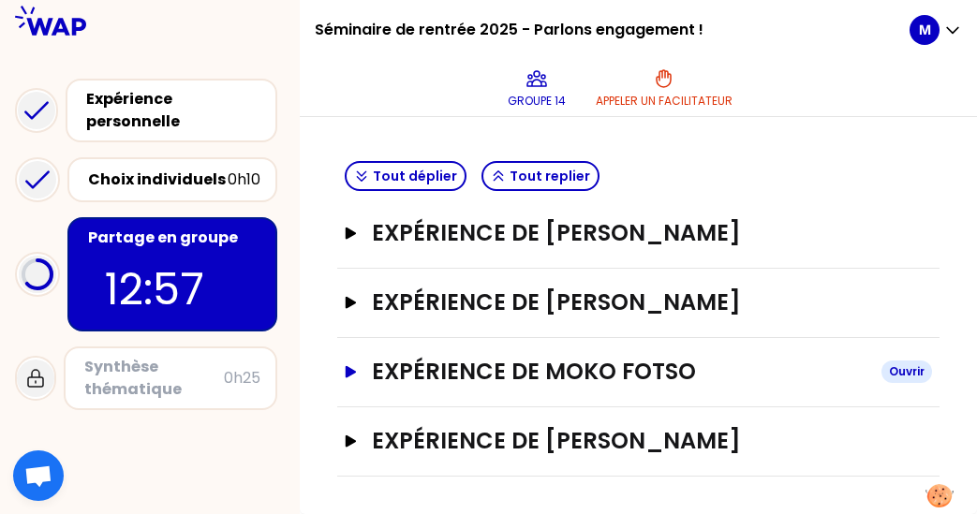
scroll to position [462, 0]
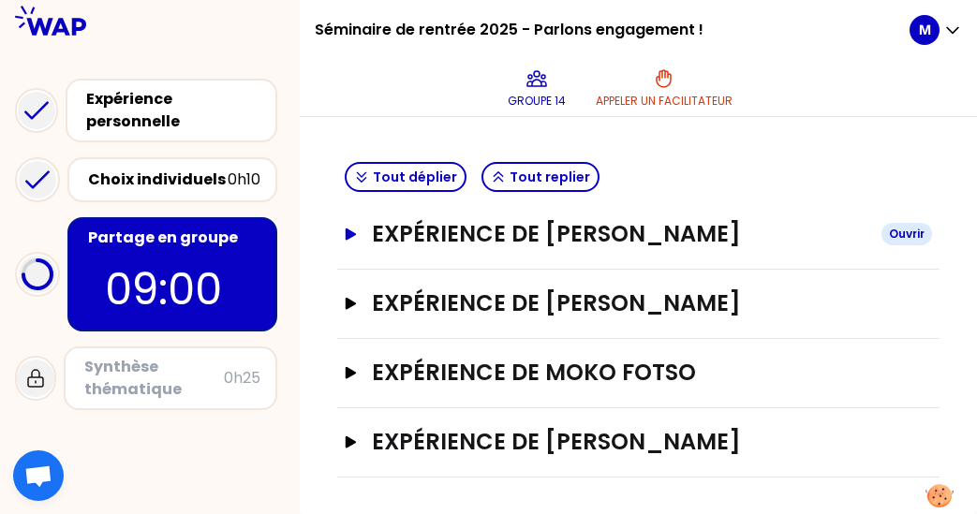
click at [389, 232] on h3 "Expérience de [PERSON_NAME]" at bounding box center [619, 234] width 495 height 30
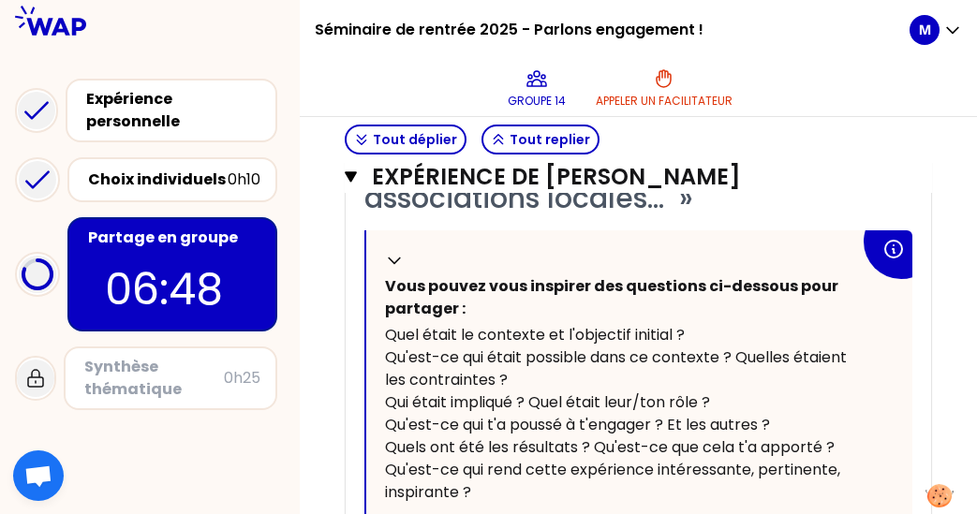
scroll to position [832, 0]
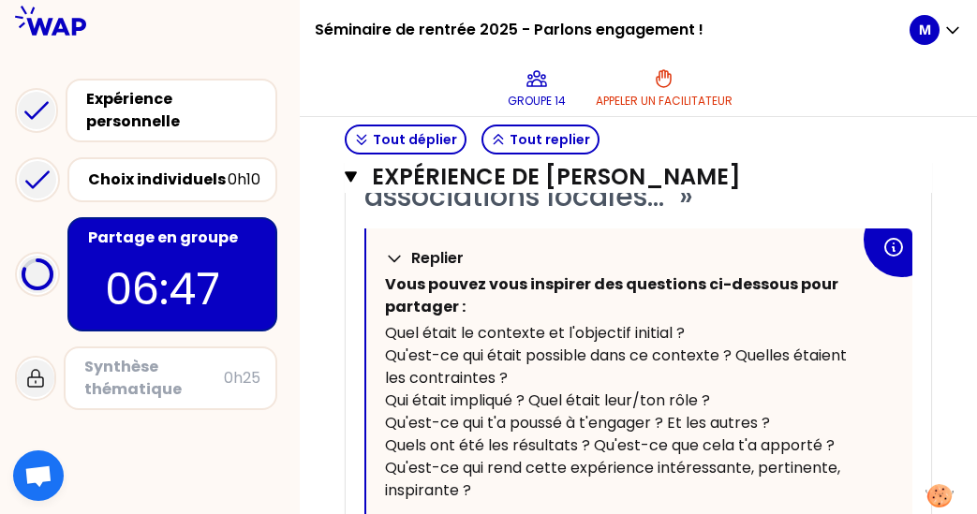
click at [393, 247] on div "Replier" at bounding box center [618, 258] width 467 height 22
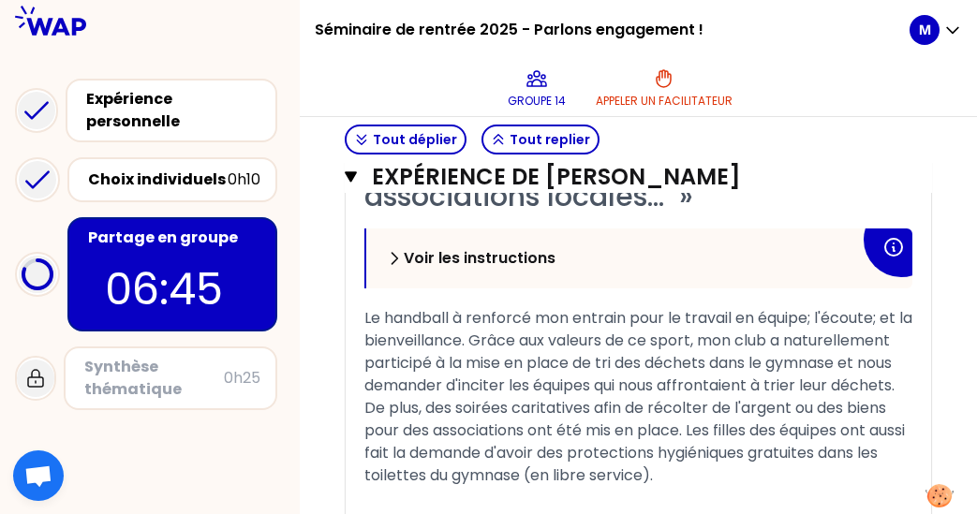
click at [396, 253] on icon at bounding box center [394, 258] width 19 height 19
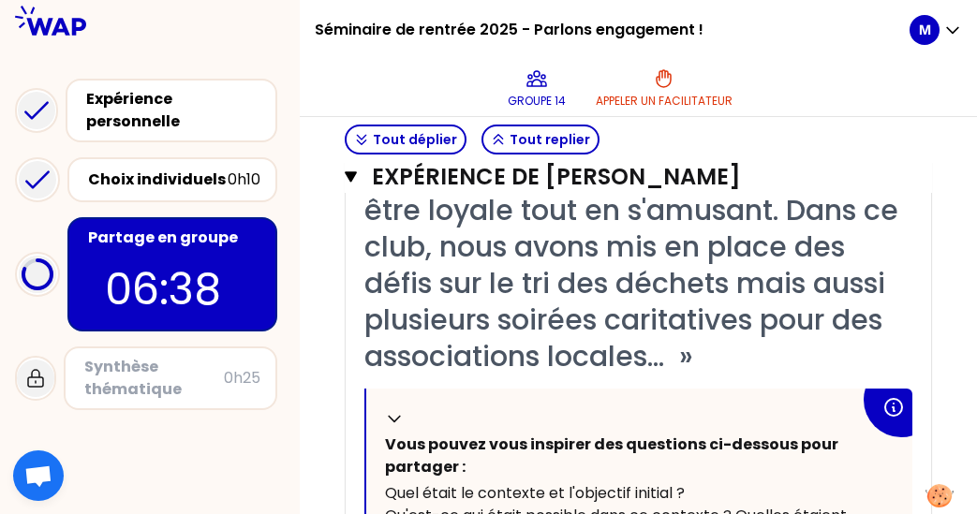
scroll to position [673, 0]
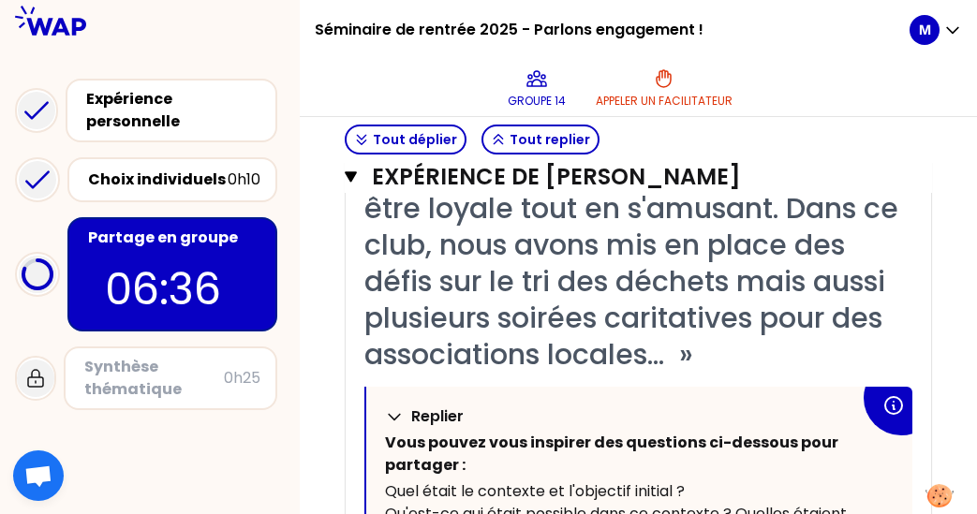
click at [392, 410] on icon at bounding box center [394, 416] width 19 height 19
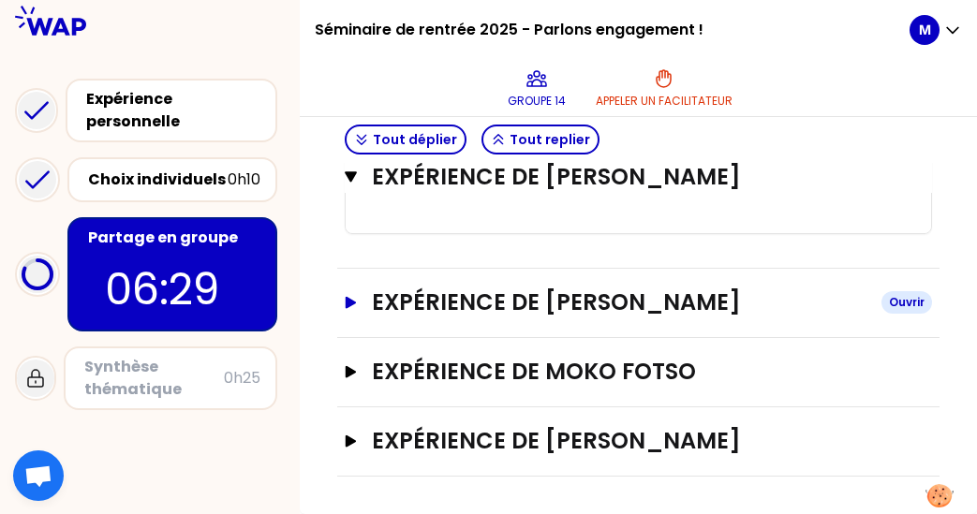
scroll to position [1242, 0]
click at [546, 302] on h3 "Expérience de [PERSON_NAME]" at bounding box center [619, 303] width 495 height 30
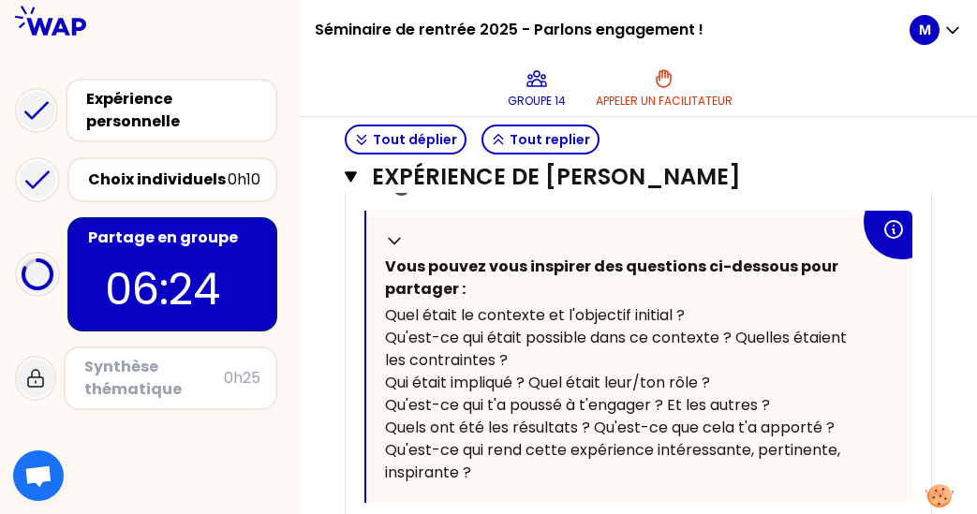
scroll to position [1692, 0]
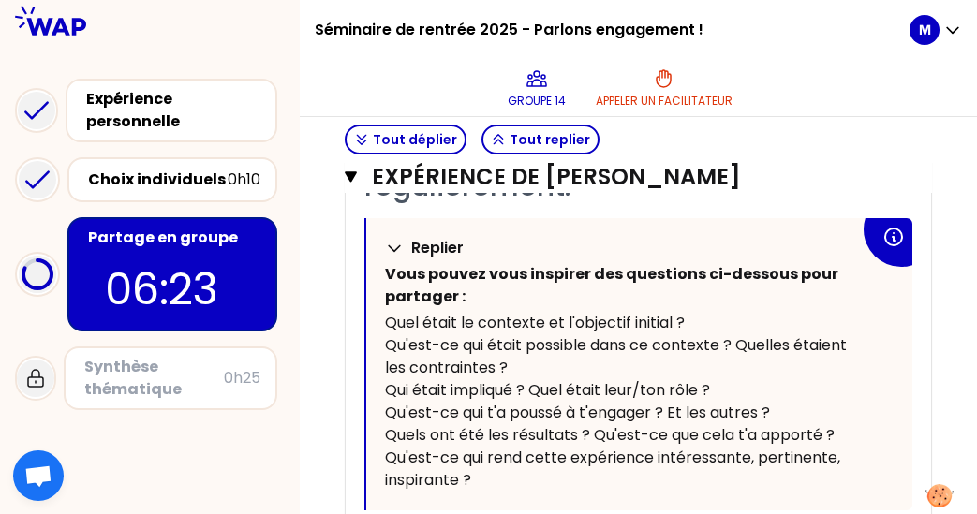
click at [392, 244] on icon at bounding box center [394, 248] width 19 height 19
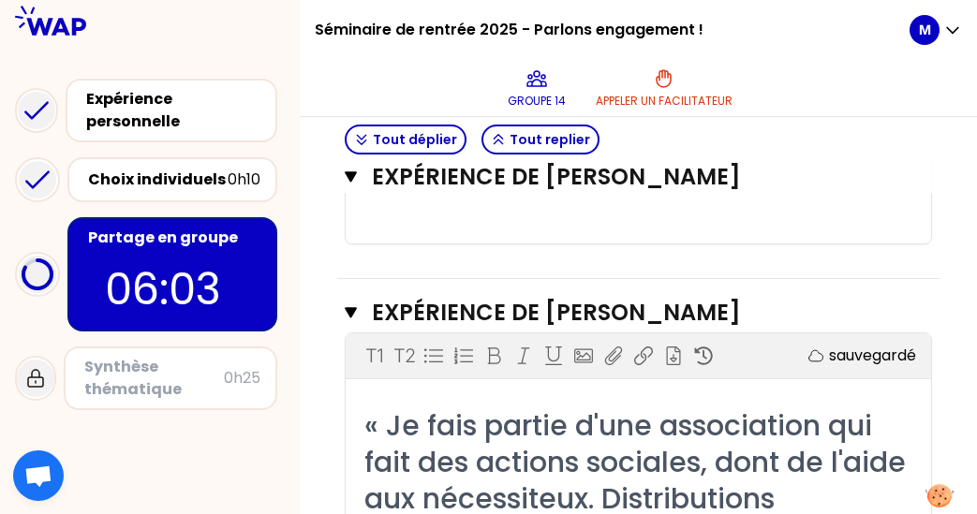
scroll to position [1236, 0]
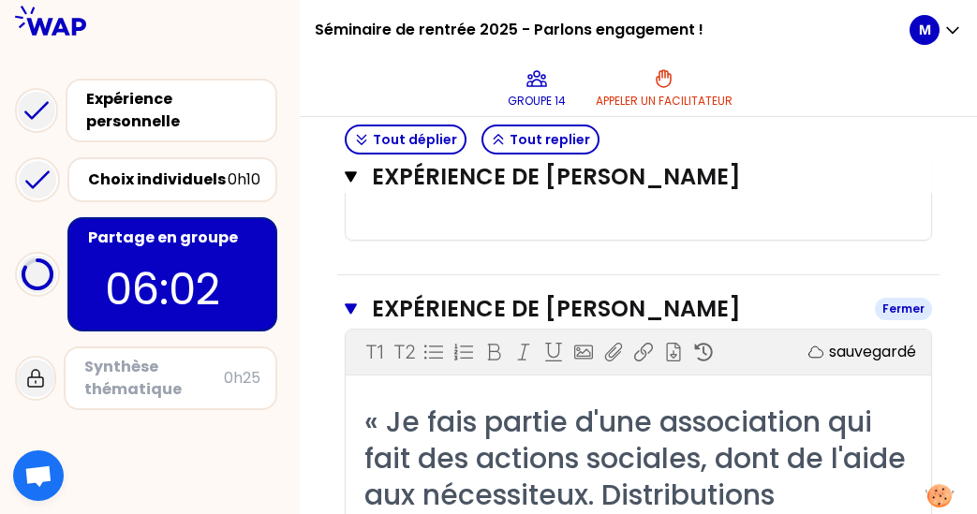
click at [532, 311] on h3 "Expérience de [PERSON_NAME]" at bounding box center [616, 309] width 488 height 30
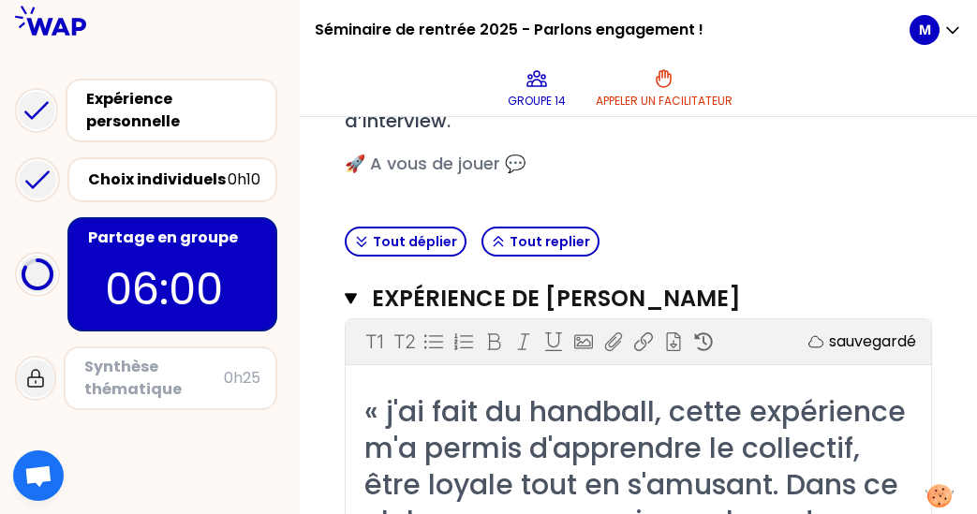
scroll to position [396, 0]
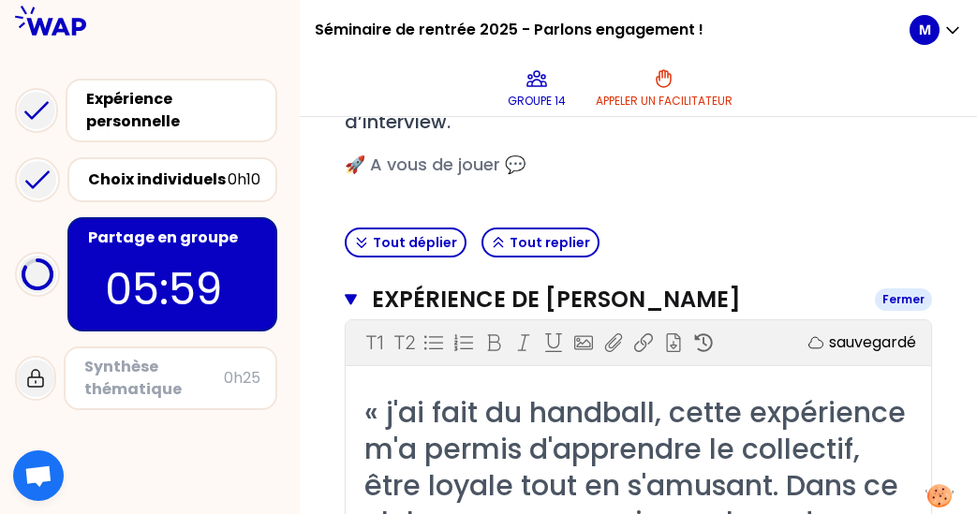
click at [536, 292] on h3 "Expérience de [PERSON_NAME]" at bounding box center [616, 300] width 488 height 30
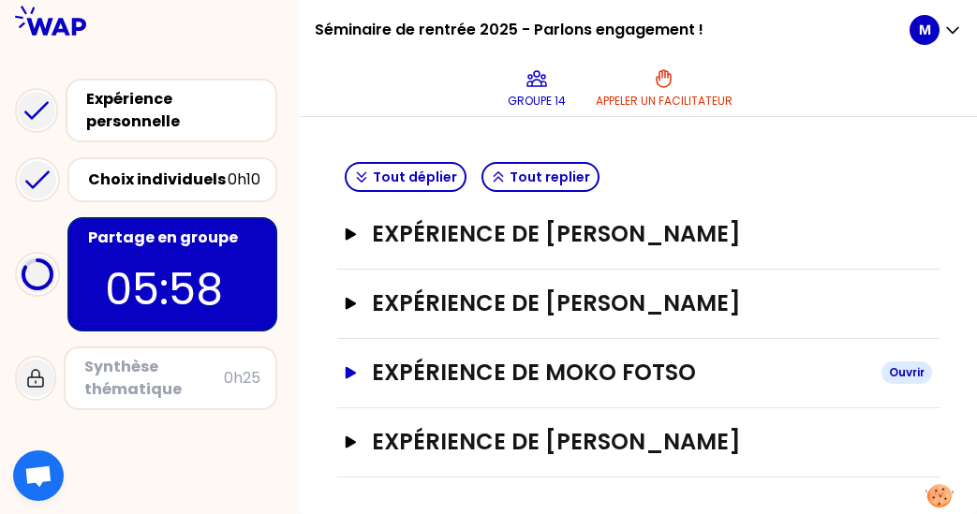
click at [542, 367] on h3 "Expérience de Moko fotso" at bounding box center [619, 373] width 495 height 30
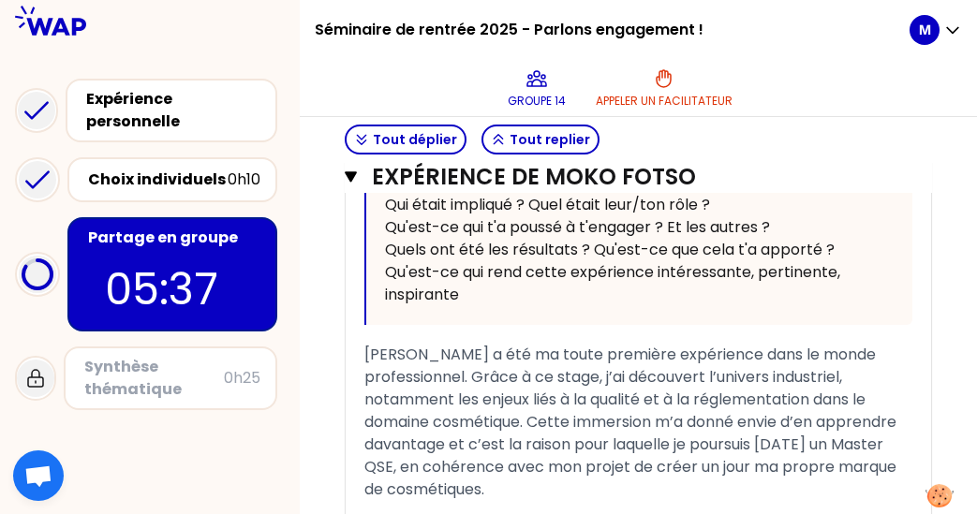
scroll to position [1207, 0]
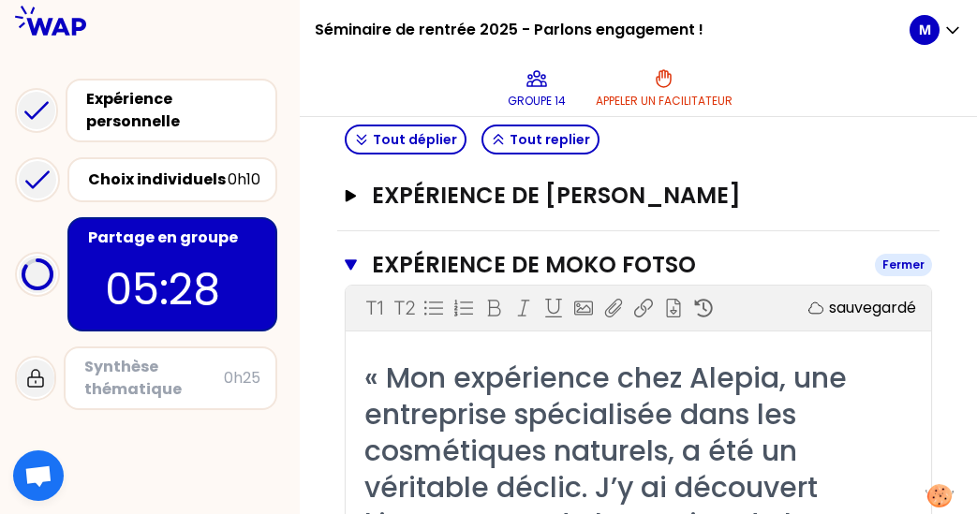
click at [507, 255] on h3 "Expérience de Moko fotso" at bounding box center [616, 265] width 488 height 30
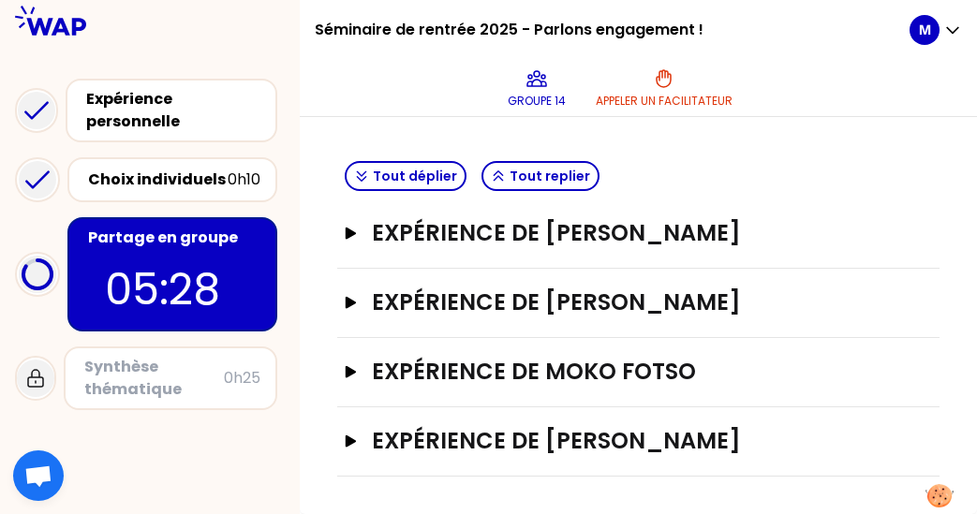
scroll to position [462, 0]
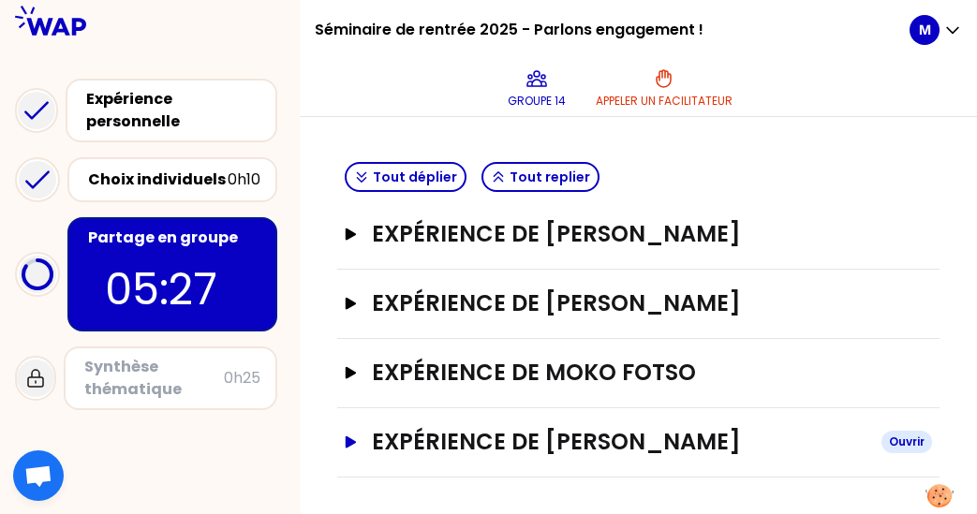
click at [481, 433] on h3 "Expérience de [PERSON_NAME]" at bounding box center [619, 442] width 495 height 30
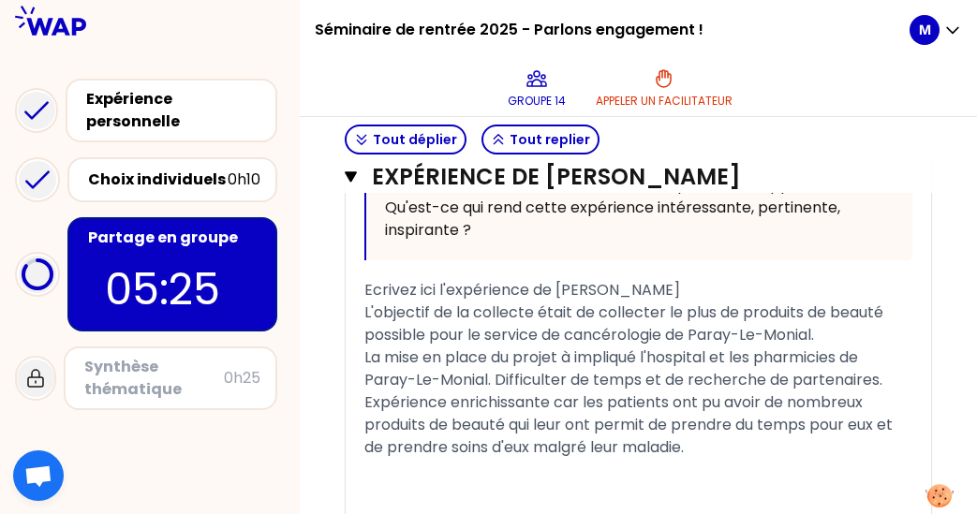
scroll to position [1374, 0]
drag, startPoint x: 662, startPoint y: 310, endPoint x: 601, endPoint y: 307, distance: 60.9
click at [601, 307] on span "L'objectif de la collecte était de collecter le plus de produits de beauté poss…" at bounding box center [625, 323] width 523 height 44
click at [794, 453] on div "La mise en place du projet à impliqué l'hospital et les pharmicies de Paray-Le-…" at bounding box center [638, 402] width 548 height 112
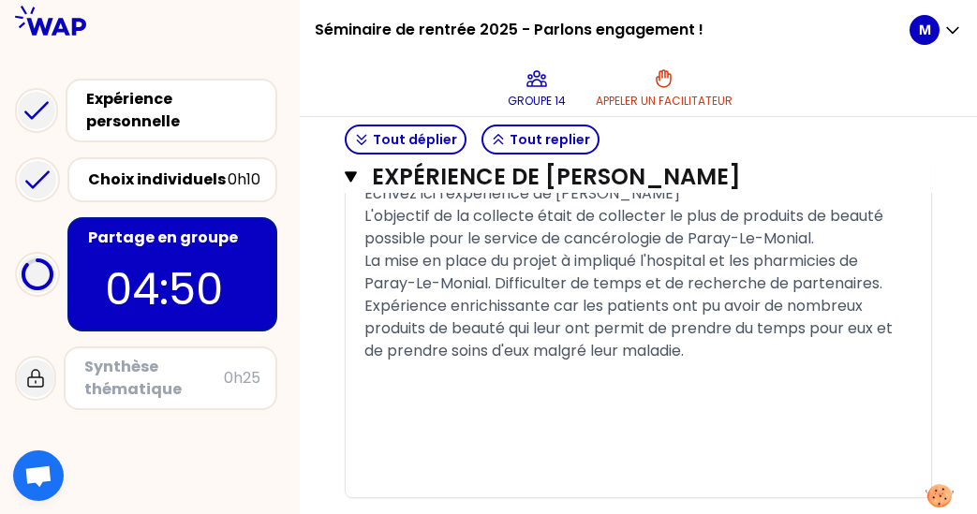
scroll to position [1471, 0]
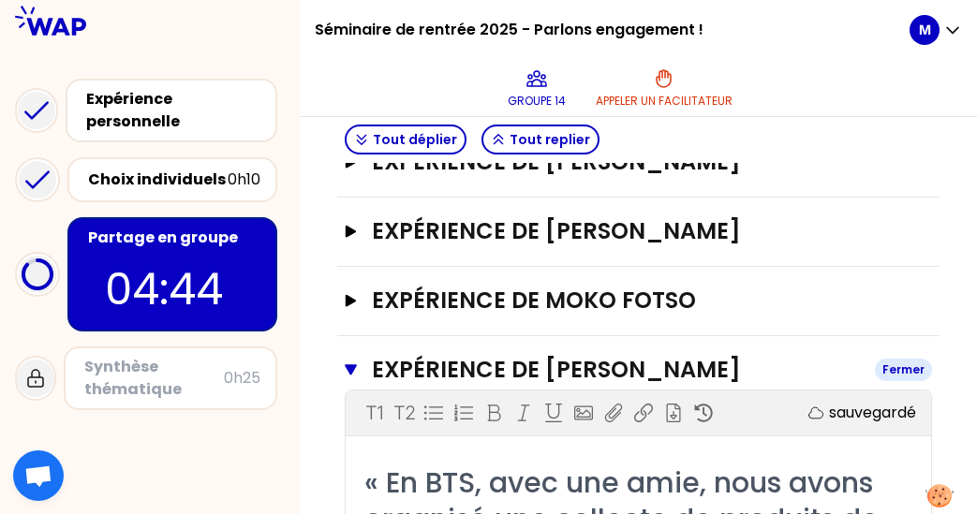
click at [605, 362] on h3 "Expérience de [PERSON_NAME]" at bounding box center [616, 370] width 488 height 30
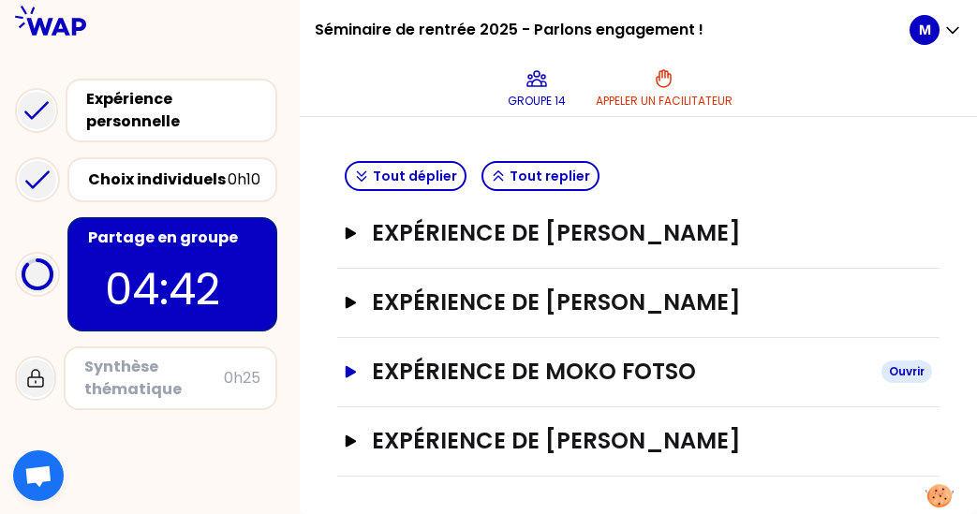
scroll to position [462, 0]
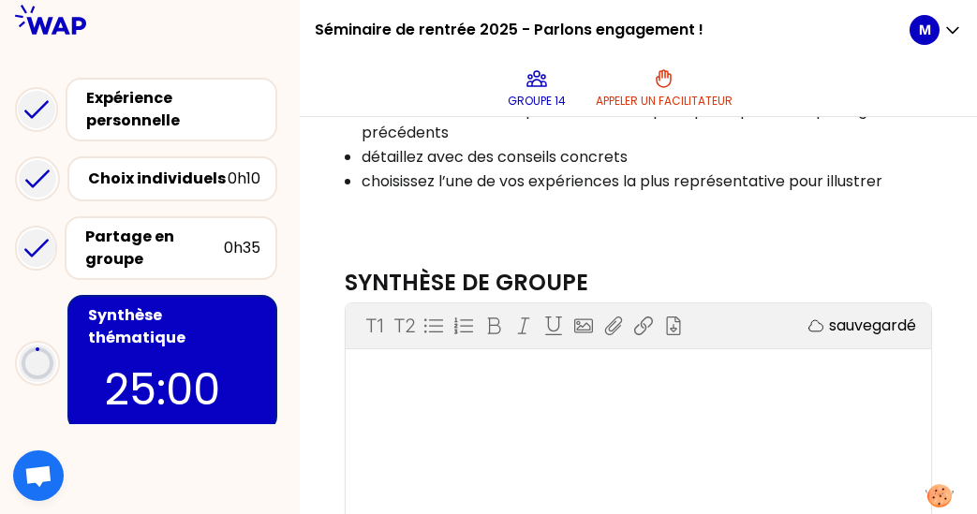
scroll to position [217, 0]
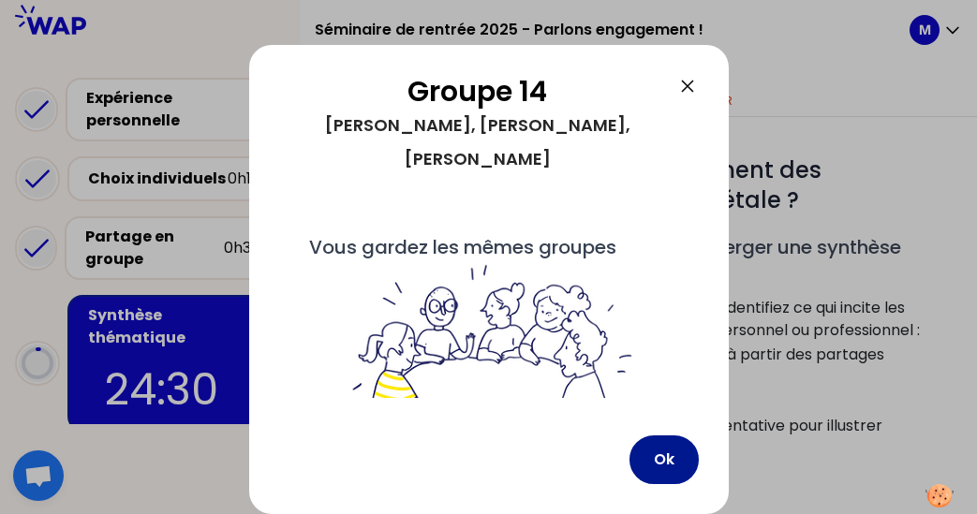
click at [670, 472] on button "Ok" at bounding box center [663, 460] width 69 height 49
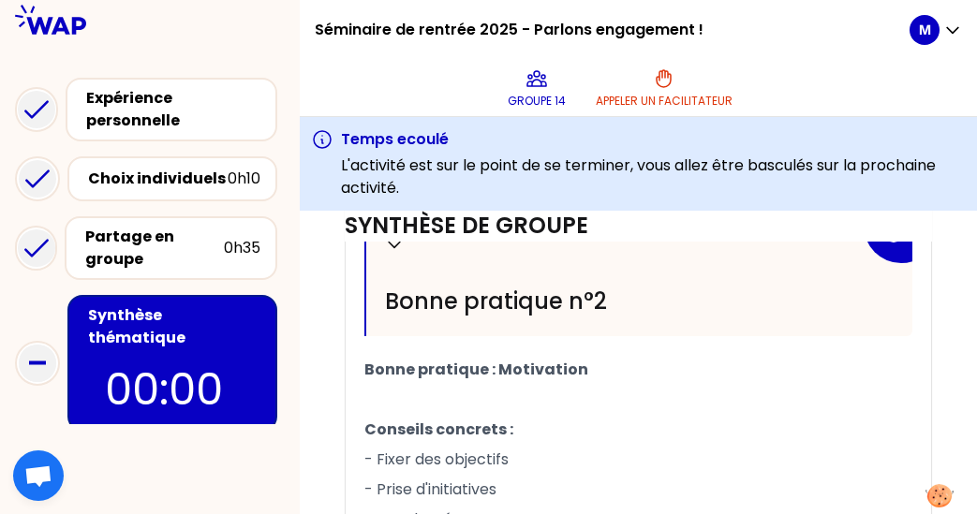
scroll to position [1223, 0]
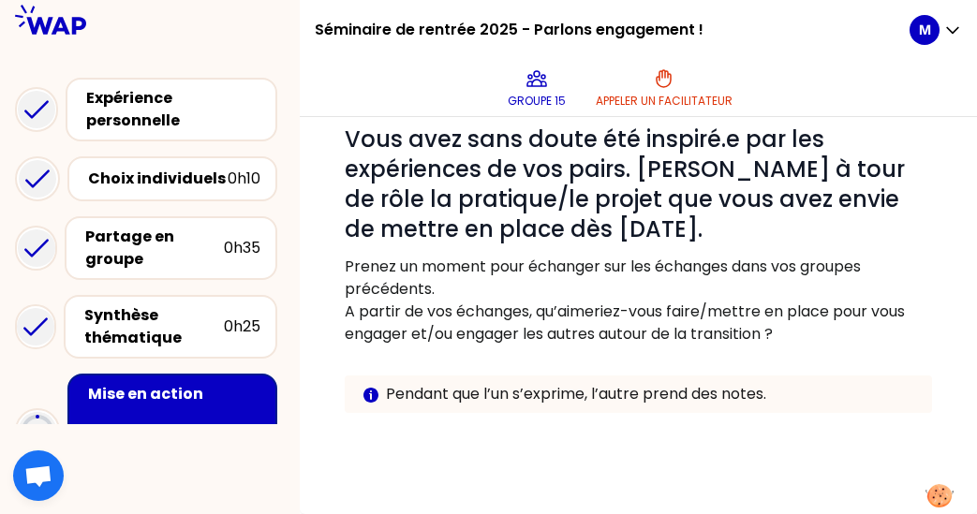
scroll to position [207, 0]
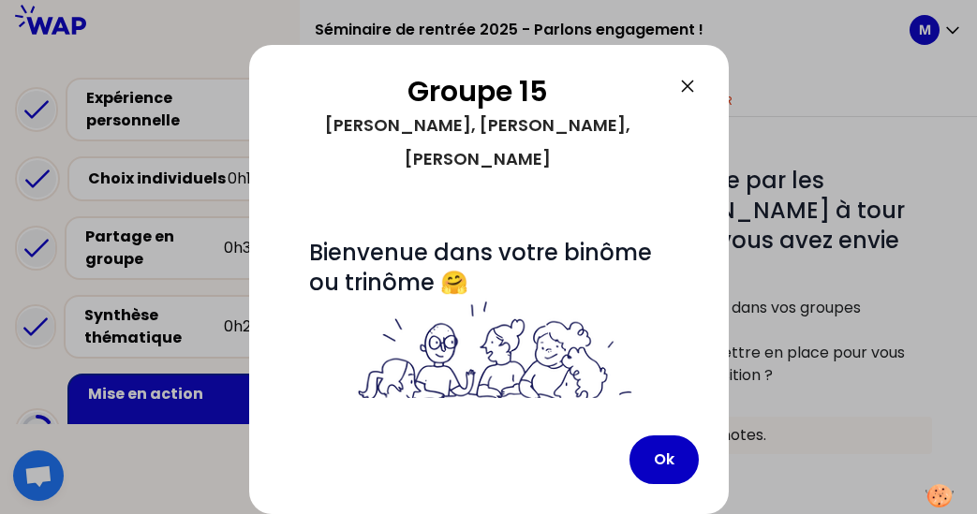
click at [667, 468] on button "Ok" at bounding box center [663, 460] width 69 height 49
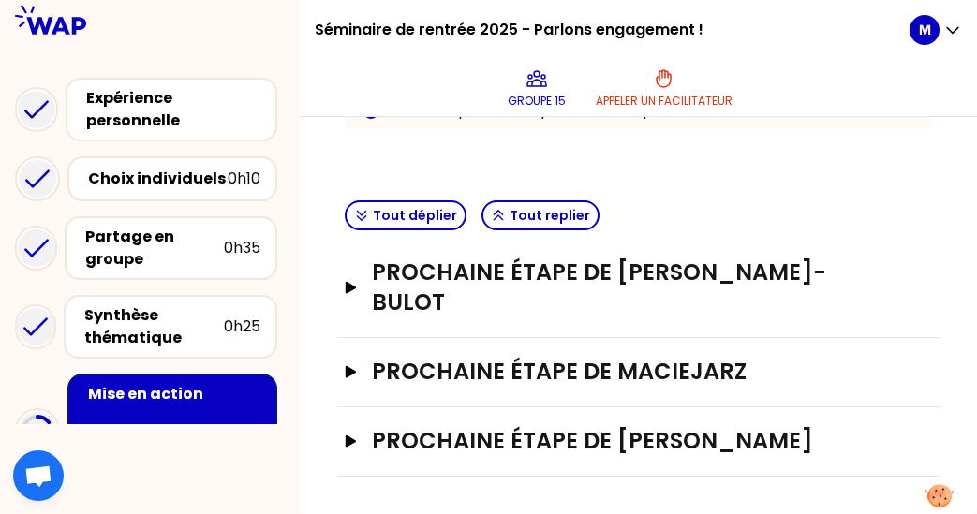
scroll to position [532, 0]
click at [533, 368] on h3 "Prochaine étape de Maciejarz" at bounding box center [619, 372] width 495 height 30
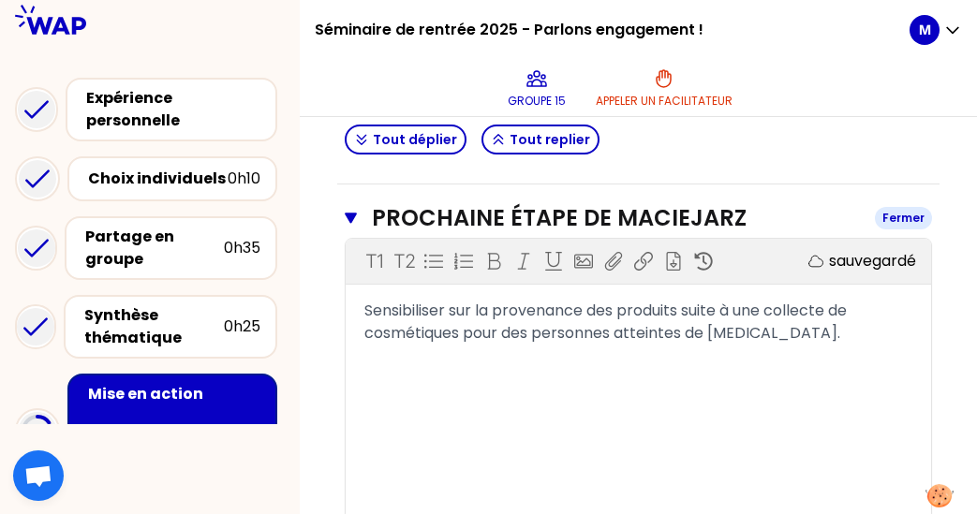
scroll to position [690, 0]
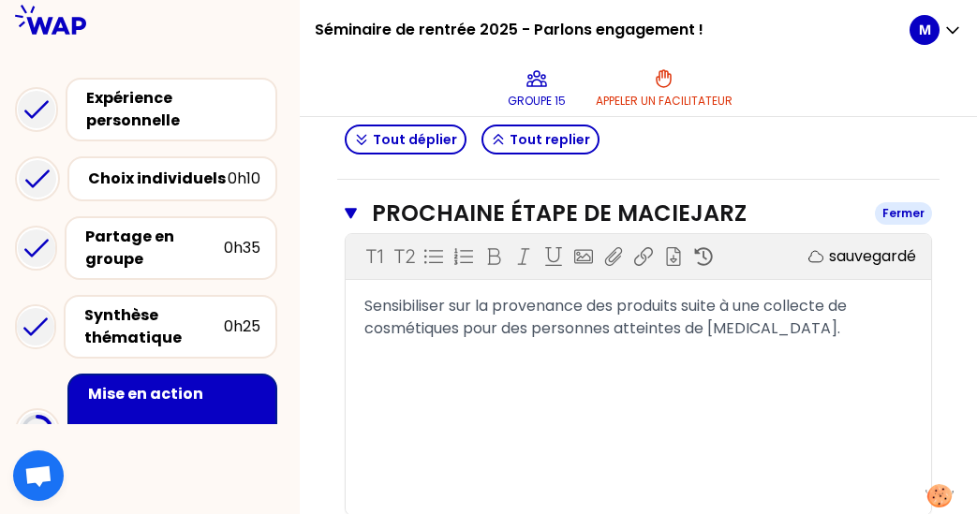
click at [436, 215] on h3 "Prochaine étape de Maciejarz" at bounding box center [616, 214] width 488 height 30
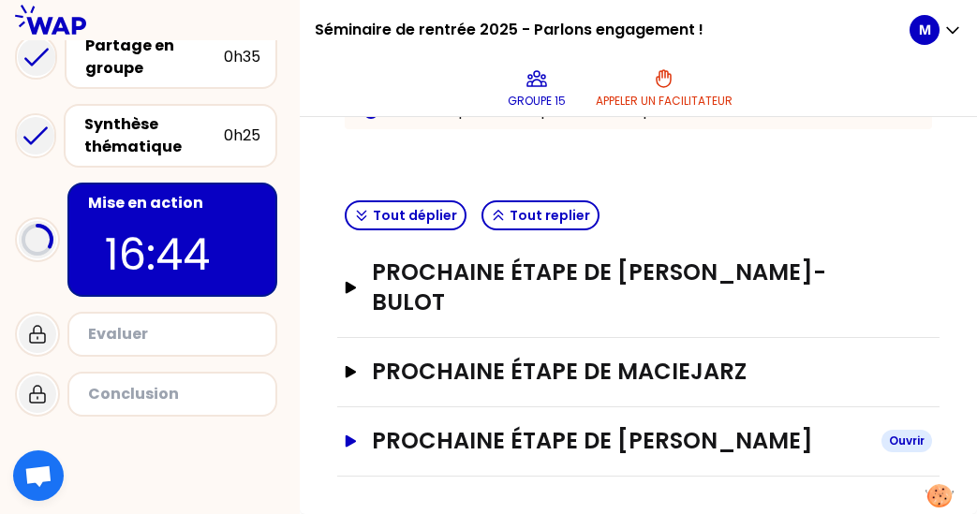
scroll to position [0, 0]
click at [349, 440] on icon "button" at bounding box center [351, 441] width 11 height 12
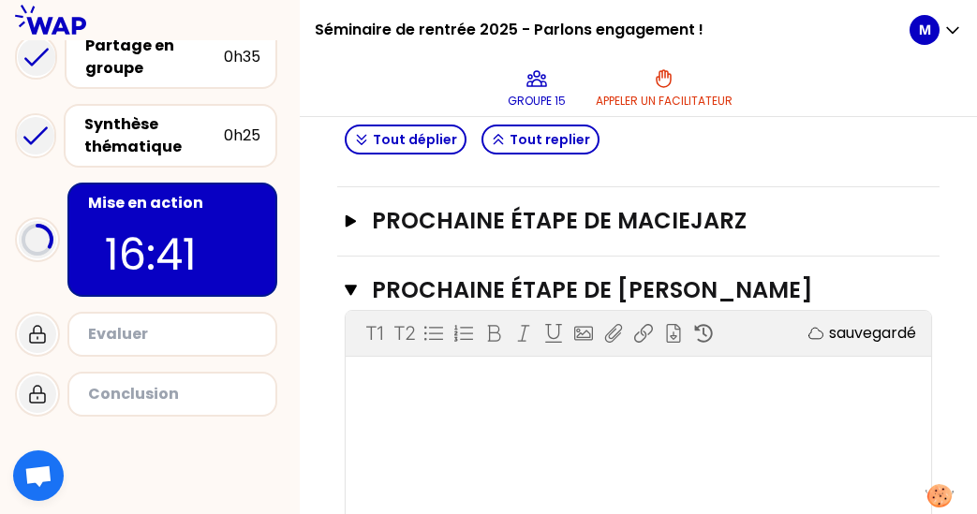
scroll to position [675, 0]
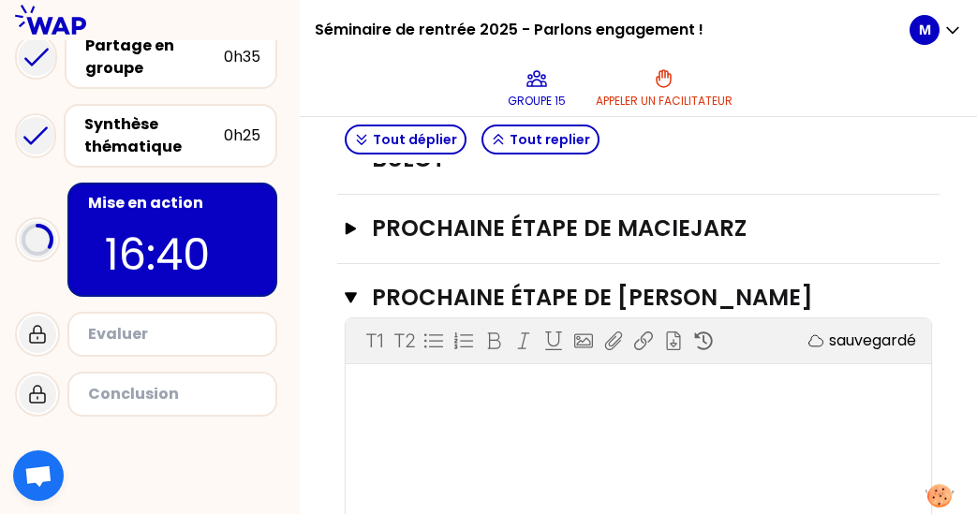
click at [374, 403] on div "T1 T2 Exporter sauvegardé ﻿" at bounding box center [638, 458] width 585 height 281
click at [388, 383] on div "﻿" at bounding box center [638, 390] width 548 height 22
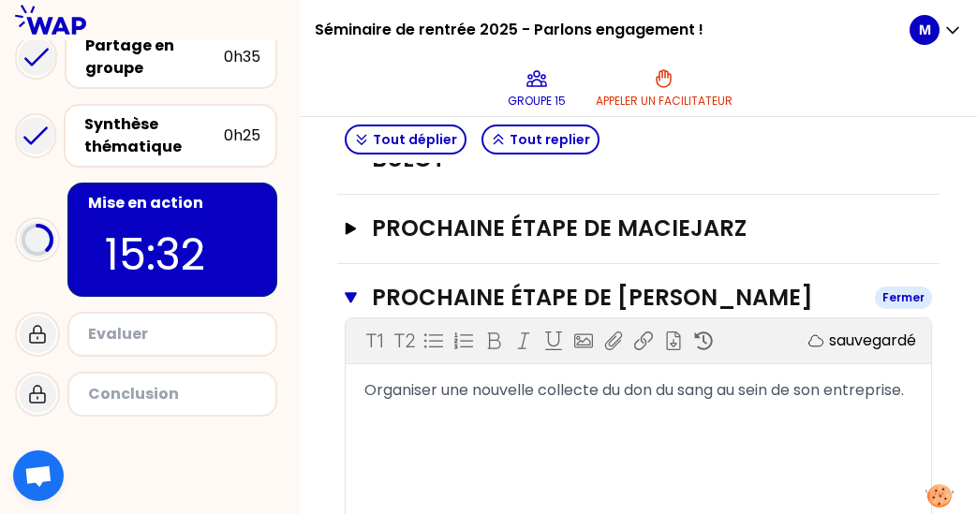
click at [352, 292] on icon "button" at bounding box center [351, 297] width 12 height 15
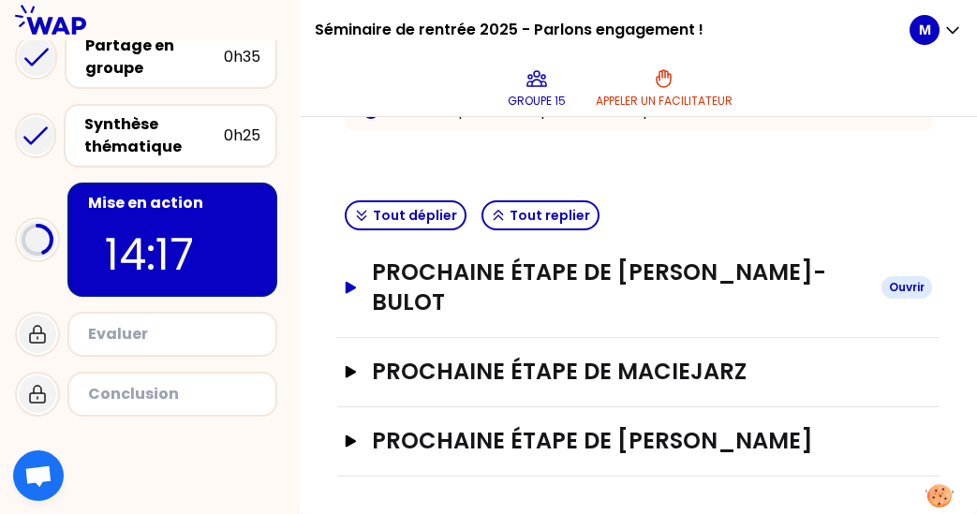
click at [423, 273] on h3 "Prochaine étape de Jasmine Essafraoui-Bulot" at bounding box center [619, 288] width 495 height 60
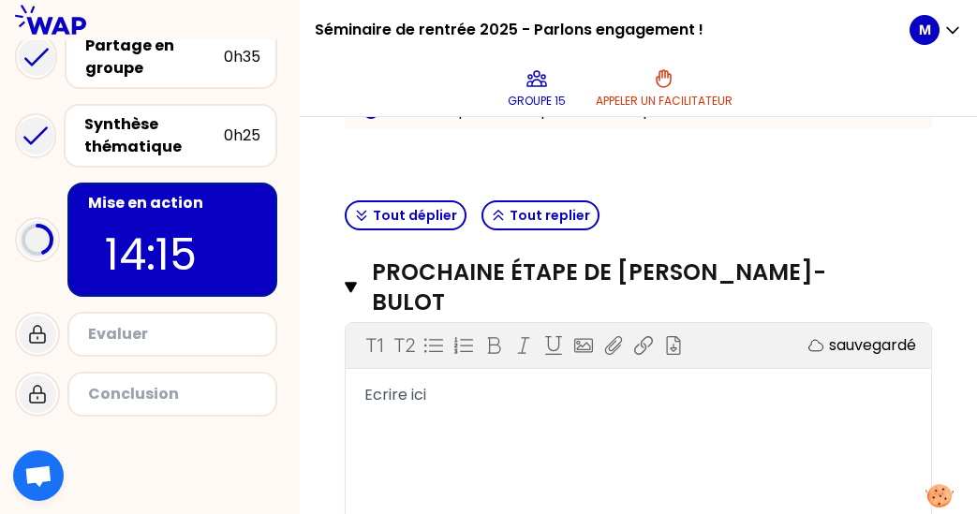
click at [406, 397] on span "Ecrire ici" at bounding box center [395, 395] width 62 height 22
click at [444, 377] on div "T1 T2 Exporter sauvegardé Ecrire ici" at bounding box center [638, 463] width 585 height 281
drag, startPoint x: 443, startPoint y: 396, endPoint x: 270, endPoint y: 393, distance: 173.3
click at [270, 393] on div "Séminaire de rentrée 2025 - Parlons engagement ! Groupe 15 Appeler un facilitat…" at bounding box center [488, 257] width 977 height 514
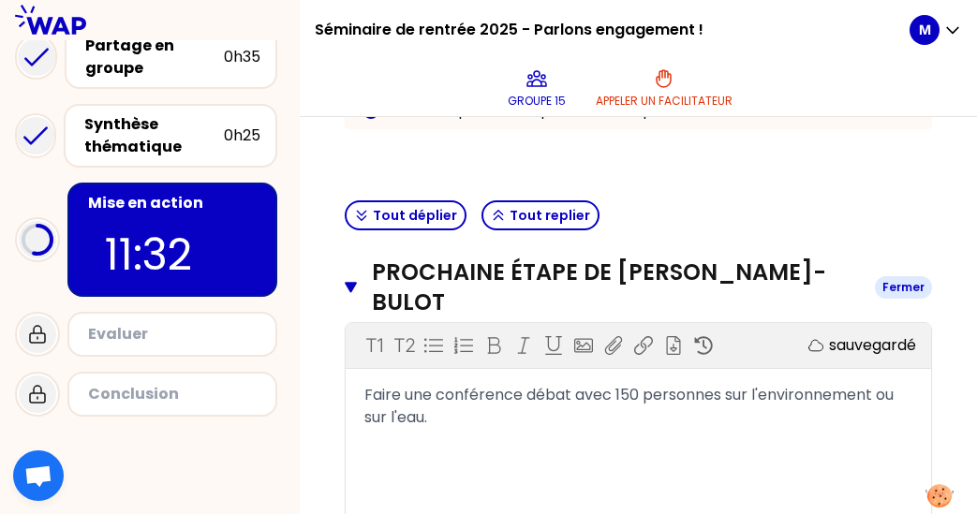
click at [349, 286] on icon "button" at bounding box center [351, 287] width 12 height 11
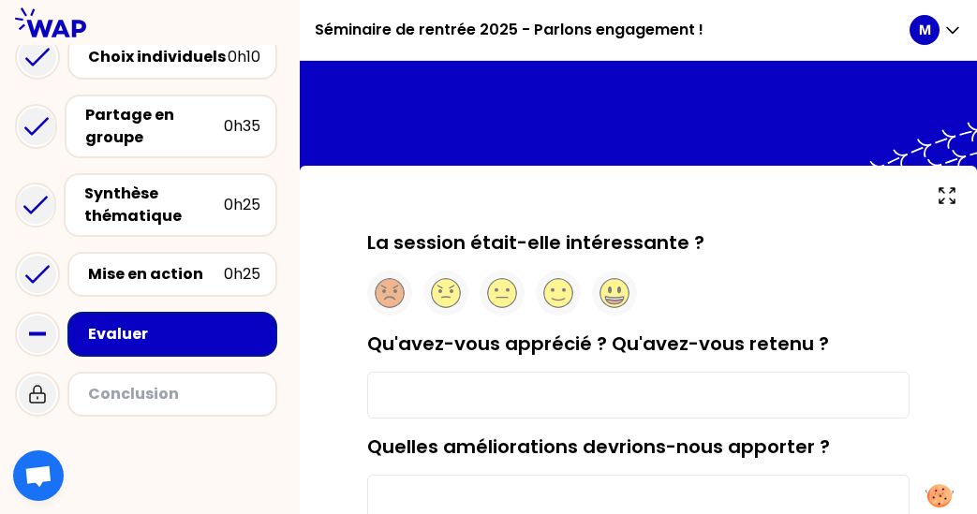
click at [441, 395] on input "Qu'avez-vous apprécié ? Qu'avez-vous retenu ?" at bounding box center [638, 395] width 542 height 47
click at [606, 296] on circle at bounding box center [614, 293] width 29 height 29
click at [494, 406] on input "Qu'avez-vous apprécié ? Qu'avez-vous retenu ?" at bounding box center [638, 395] width 542 height 47
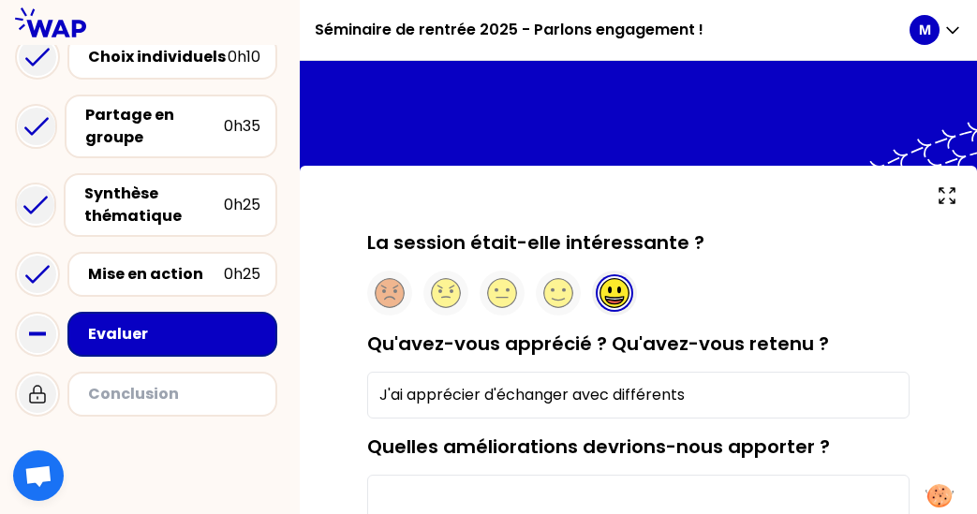
click at [481, 397] on input "J'ai apprécier d'échanger avec différents" at bounding box center [638, 395] width 542 height 47
click at [687, 394] on input "J'ai apprécié d'échanger avec différents" at bounding box center [638, 395] width 542 height 47
click at [746, 397] on input "J'ai apprécié d'échanger avec différents élèves" at bounding box center [638, 395] width 542 height 47
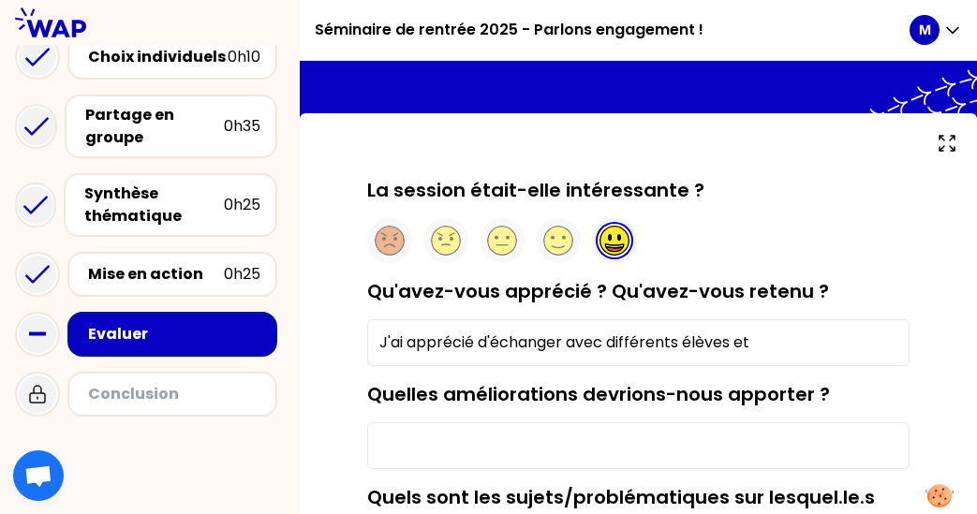
scroll to position [53, 0]
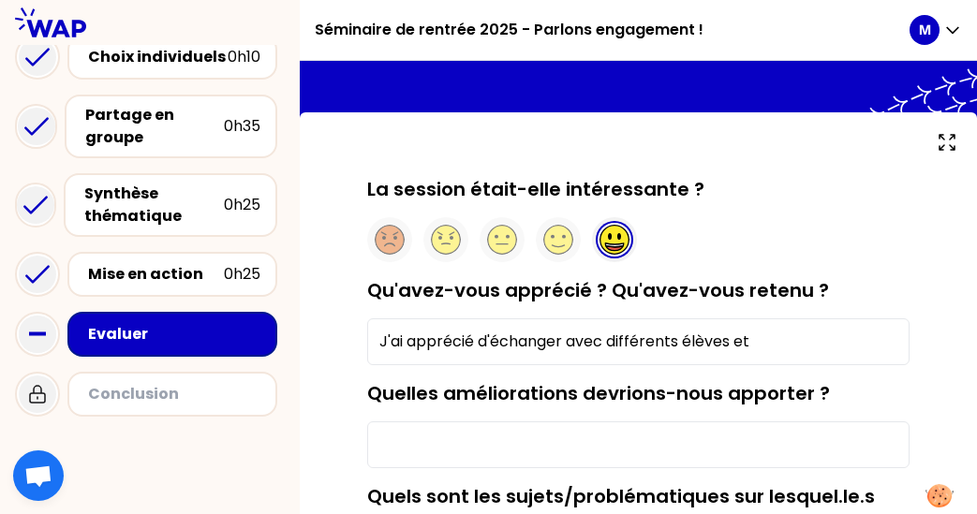
drag, startPoint x: 774, startPoint y: 336, endPoint x: 611, endPoint y: 339, distance: 163.0
click at [610, 339] on input "J'ai apprécié d'échanger avec différents élèves et" at bounding box center [638, 341] width 542 height 47
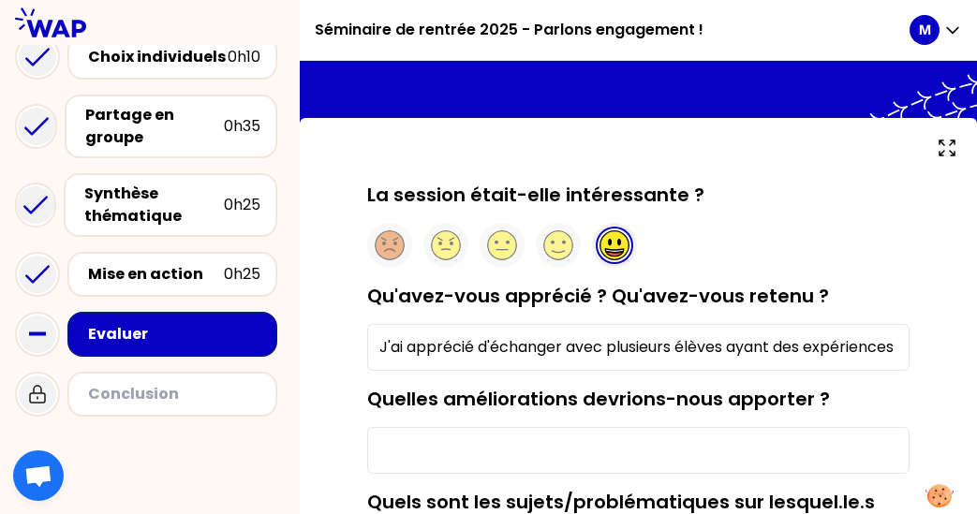
scroll to position [45, 0]
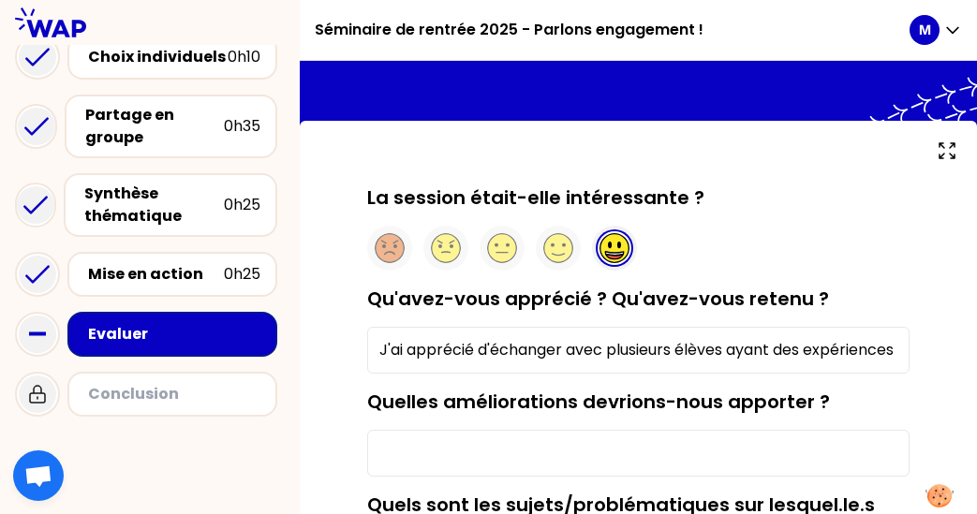
type input "J'ai apprécié d'échanger avec plusieurs élèves ayant des expériences et formati…"
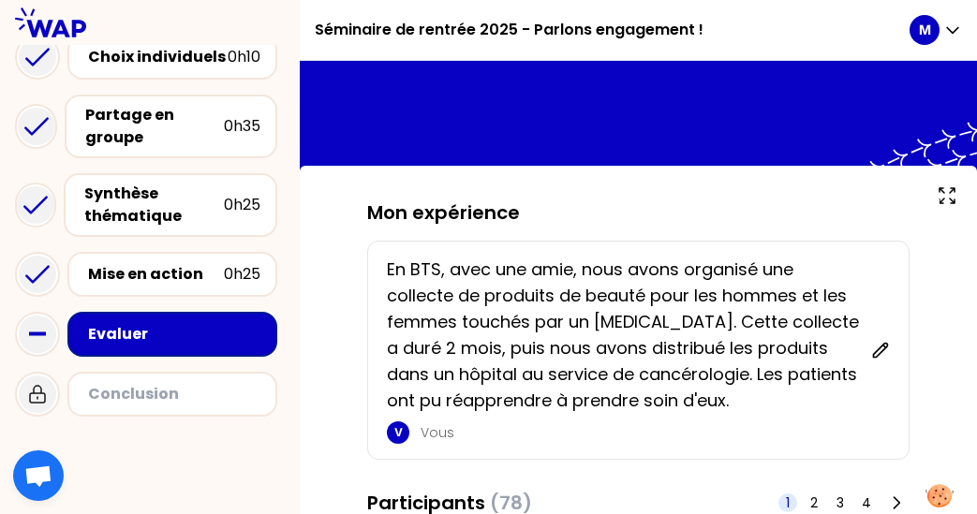
click at [132, 333] on div "Evaluer" at bounding box center [174, 334] width 172 height 22
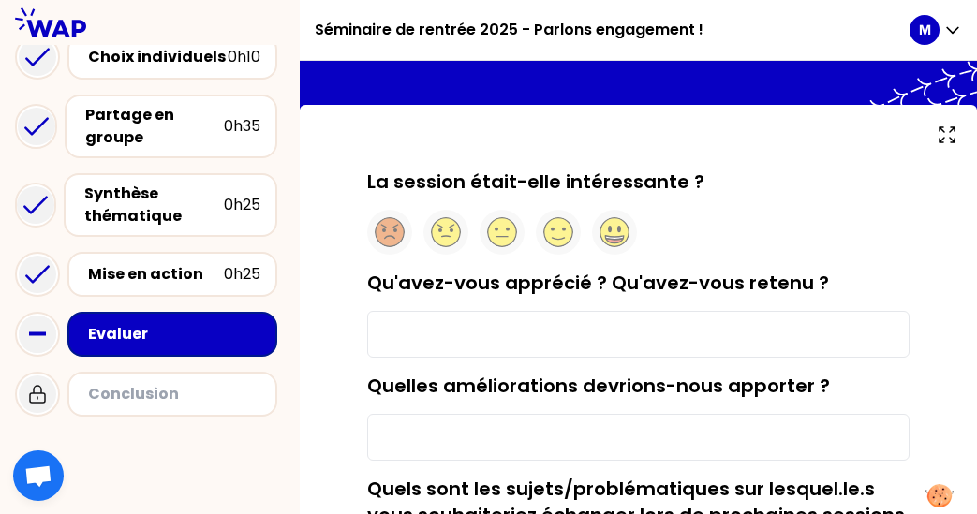
scroll to position [66, 0]
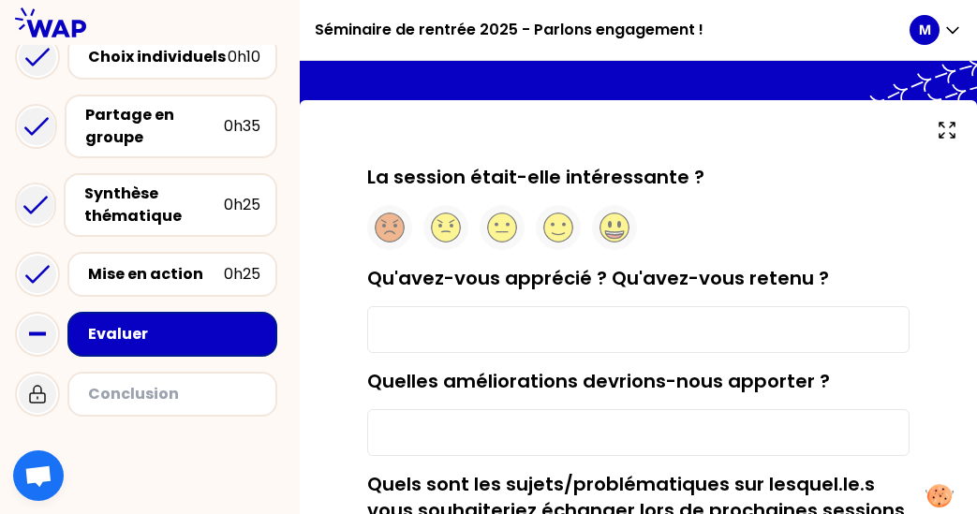
click at [528, 351] on input "Qu'avez-vous apprécié ? Qu'avez-vous retenu ?" at bounding box center [638, 329] width 542 height 47
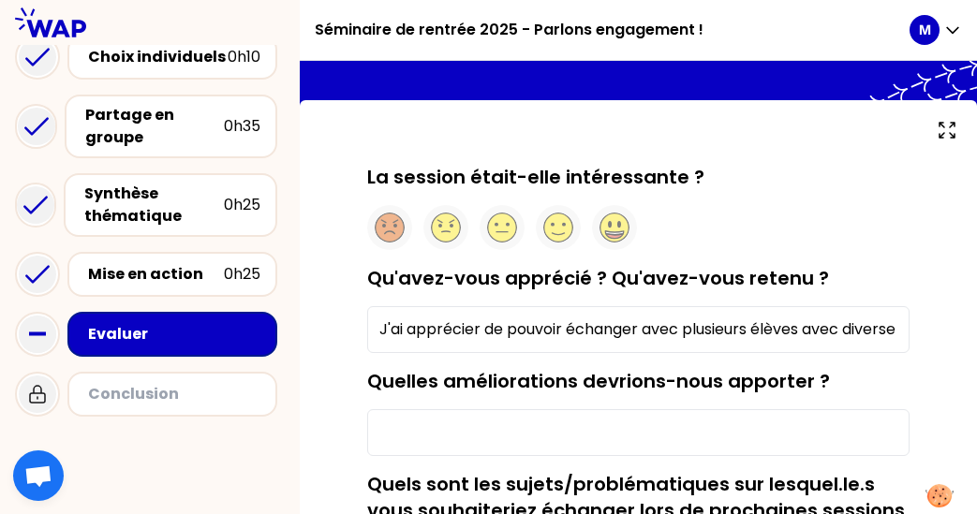
type input "J'ai apprécier de pouvoir échanger avec plusieurs élèves avec diverse formations"
click at [449, 438] on input "Quelles améliorations devrions-nous apporter ?" at bounding box center [638, 432] width 542 height 47
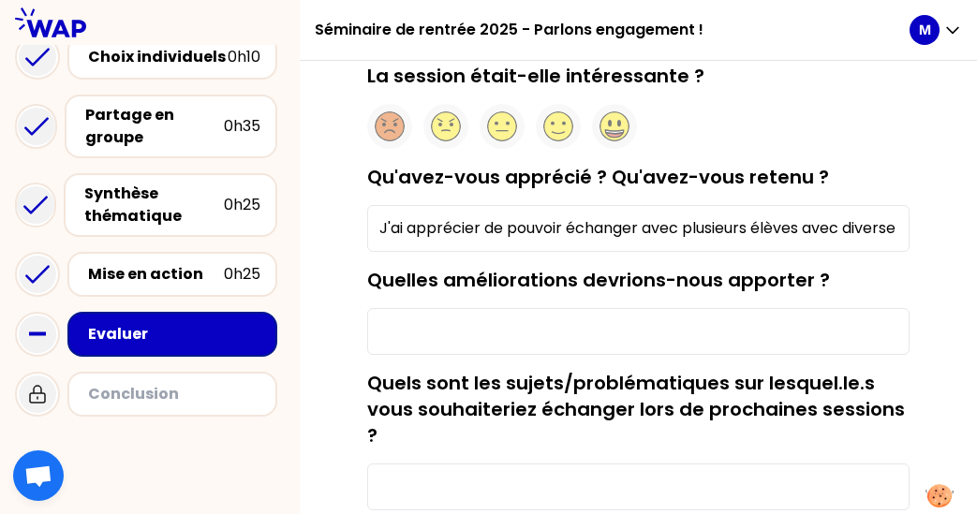
scroll to position [169, 0]
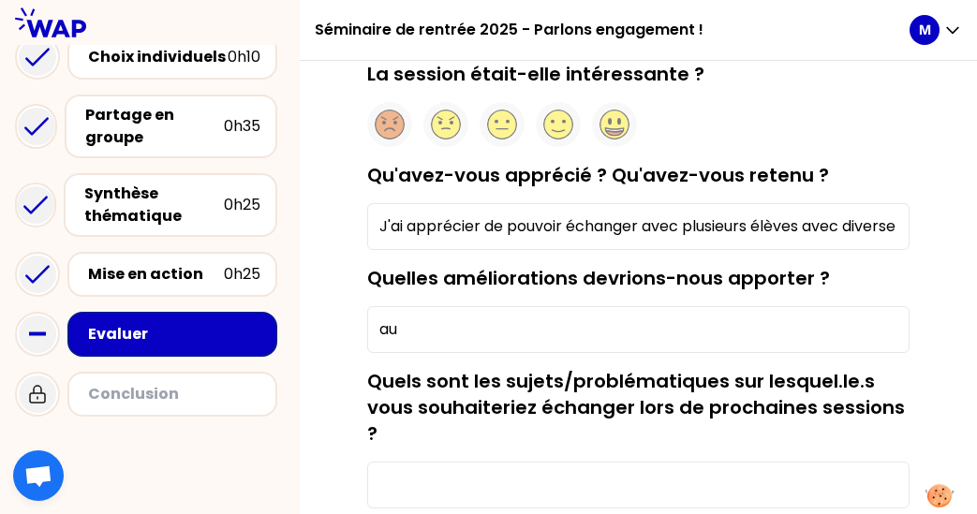
type input "a"
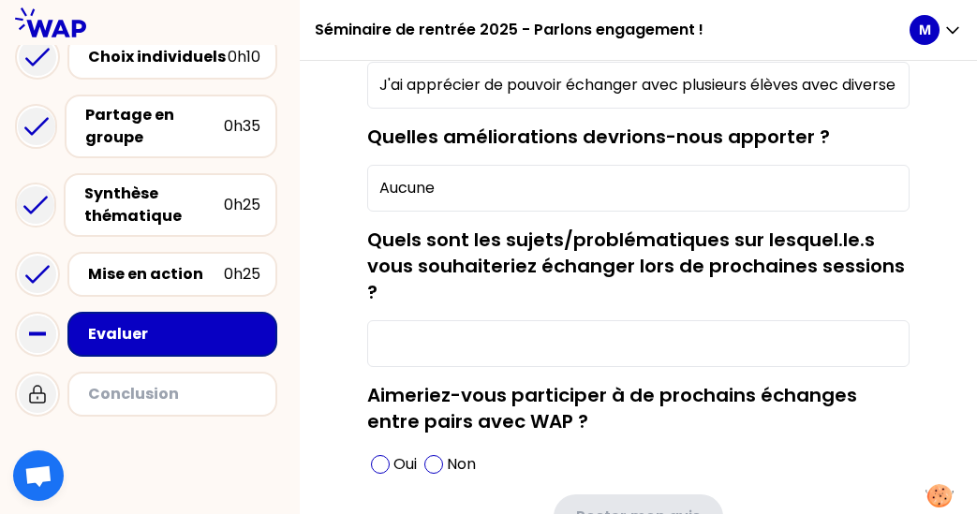
scroll to position [313, 0]
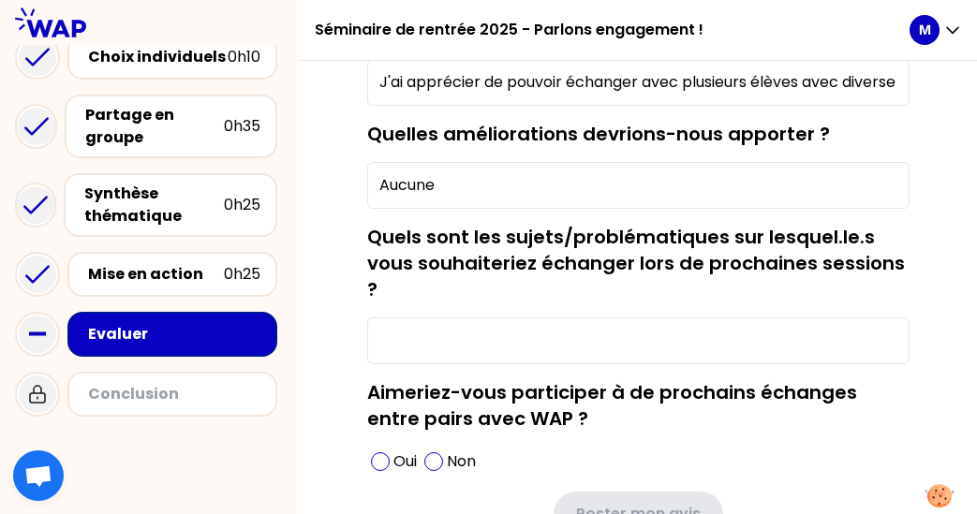
type input "Aucune"
click at [432, 347] on input "Quels sont les sujets/problématiques sur lesquel.le.s vous souhaiteriez échange…" at bounding box center [638, 341] width 542 height 47
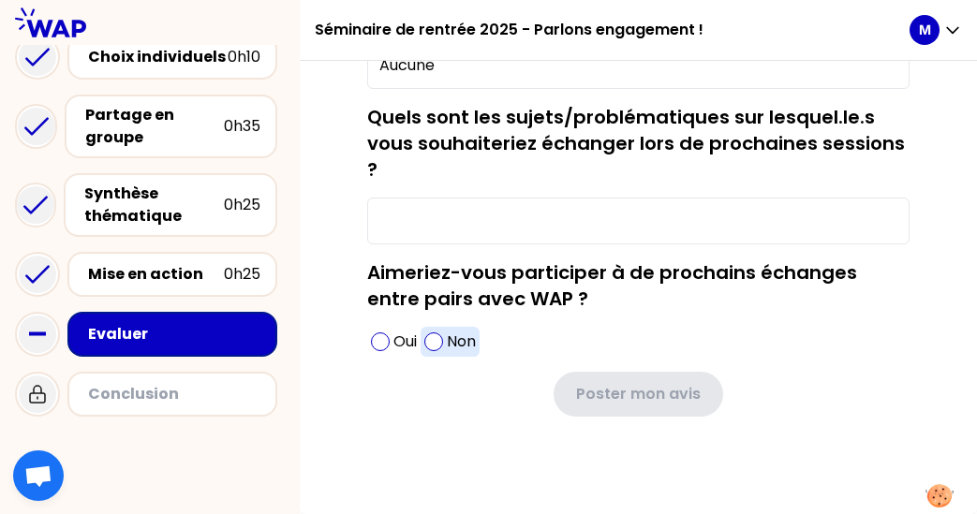
scroll to position [436, 0]
click at [402, 342] on p "Oui" at bounding box center [404, 342] width 23 height 22
click at [450, 225] on input "Quels sont les sujets/problématiques sur lesquel.le.s vous souhaiteriez échange…" at bounding box center [638, 221] width 542 height 47
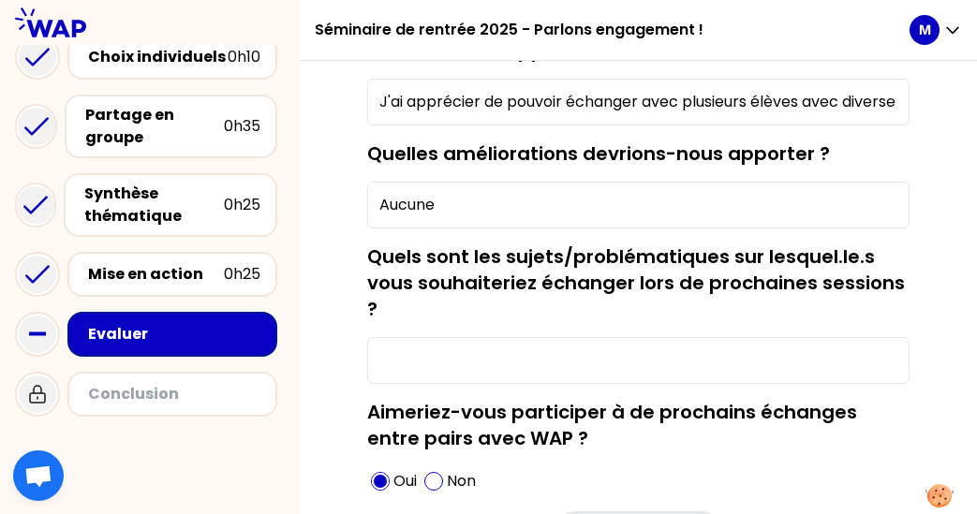
scroll to position [267, 0]
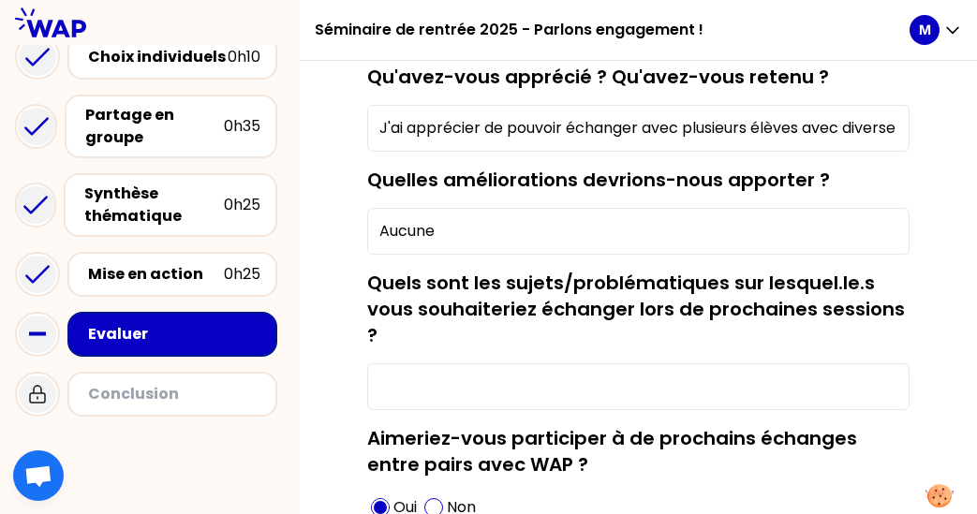
paste input "Le bien-être au travail et la qualité de vie des salariés"
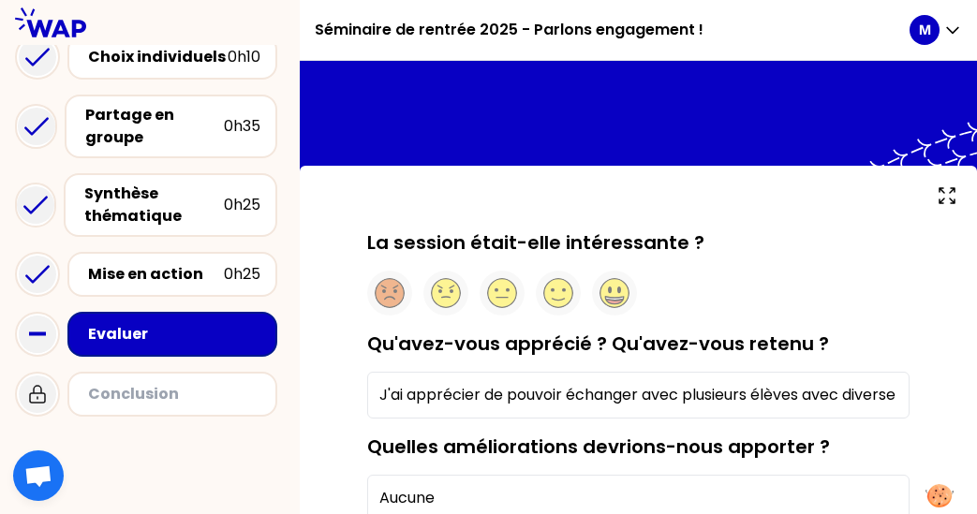
scroll to position [0, 0]
type input "Le bien-être au travail et la qualité de vie des salariés"
click at [615, 298] on icon at bounding box center [614, 299] width 18 height 4
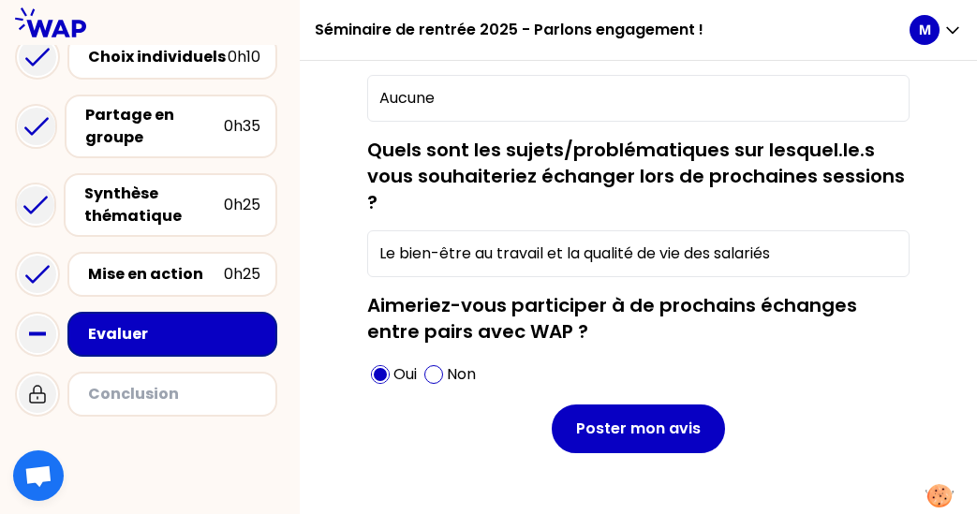
scroll to position [401, 0]
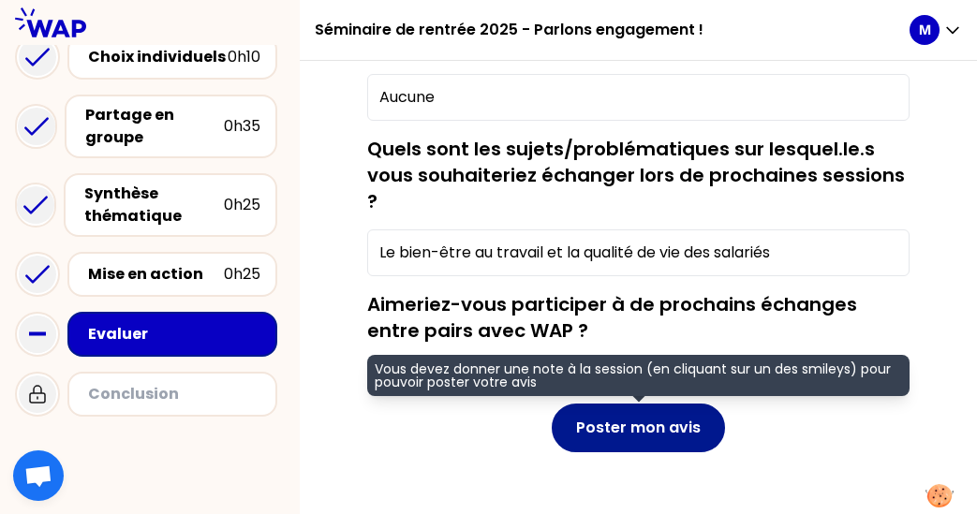
click at [639, 424] on button "Poster mon avis" at bounding box center [638, 428] width 173 height 49
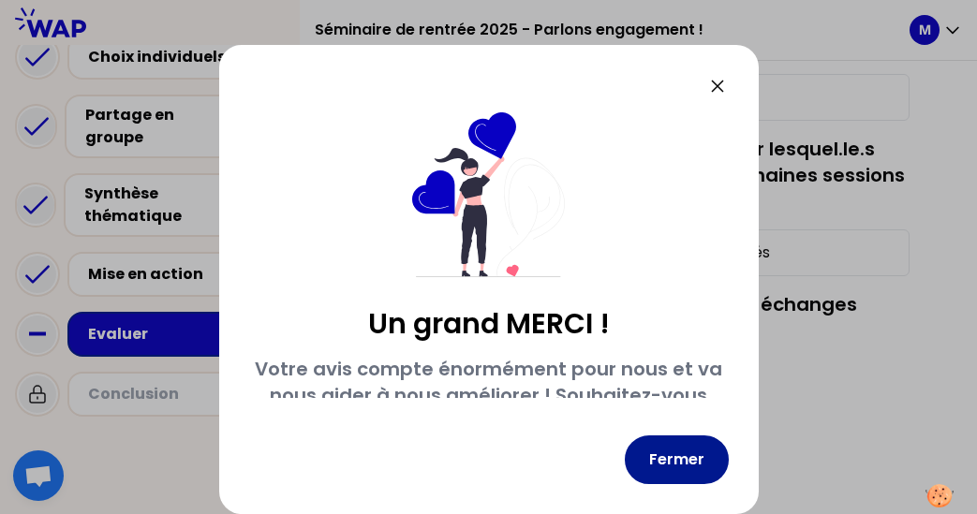
click at [670, 465] on button "Fermer" at bounding box center [677, 460] width 104 height 49
